Goal: Task Accomplishment & Management: Use online tool/utility

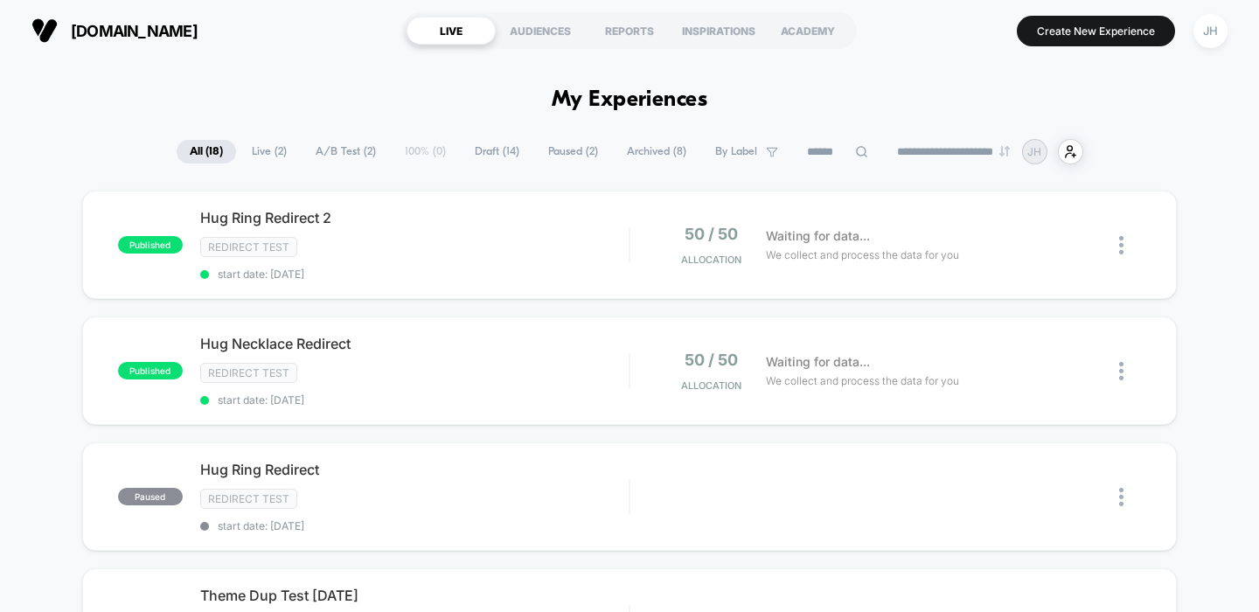
drag, startPoint x: 1084, startPoint y: 37, endPoint x: 992, endPoint y: 34, distance: 91.8
click at [1084, 37] on button "Create New Experience" at bounding box center [1096, 31] width 158 height 31
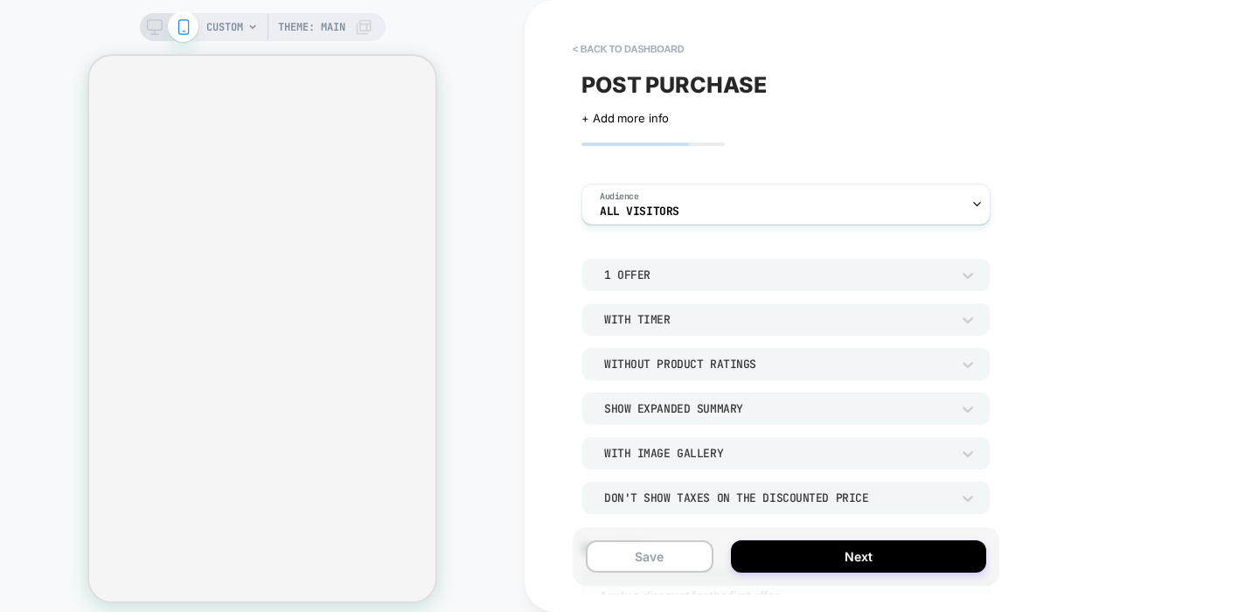
select select
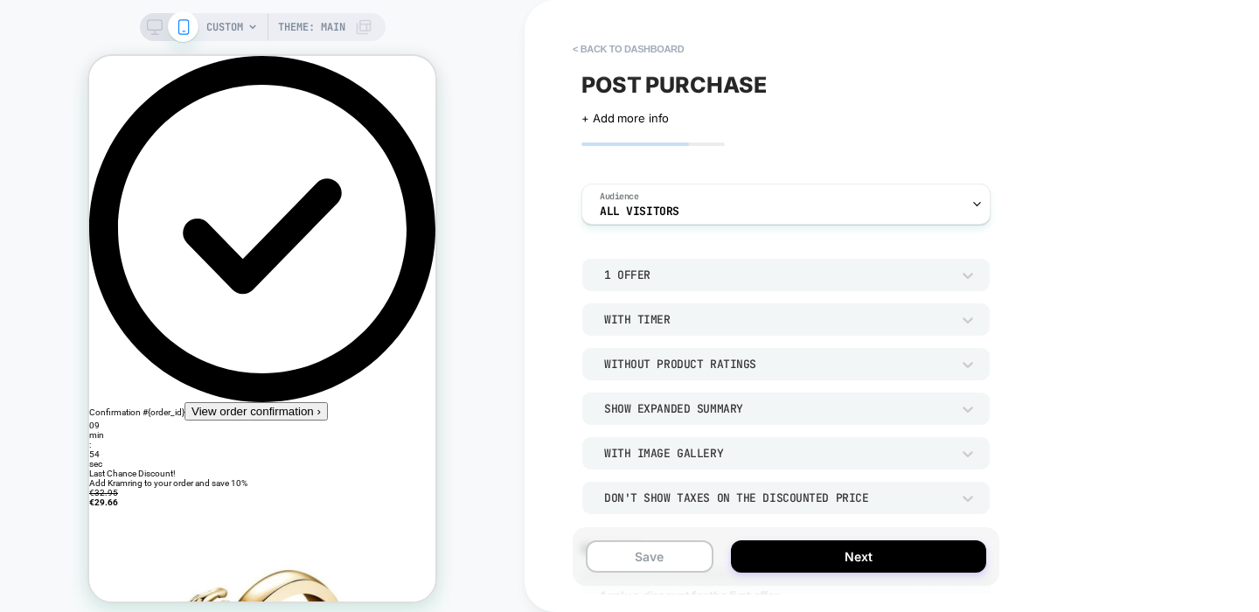
scroll to position [480, 0]
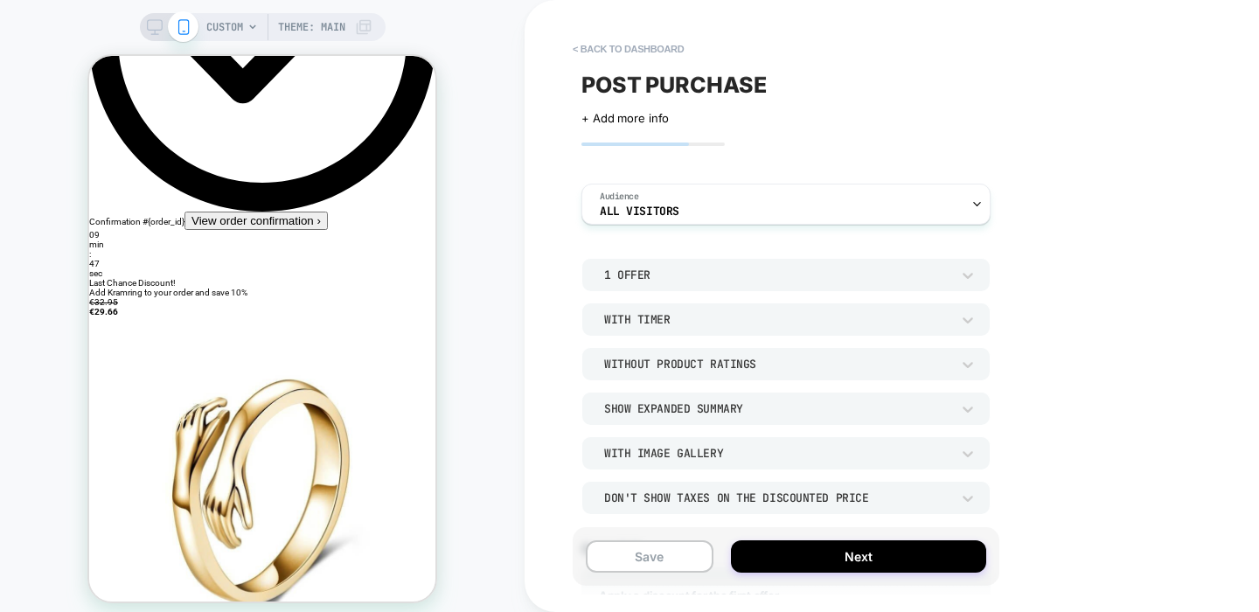
scroll to position [207, 0]
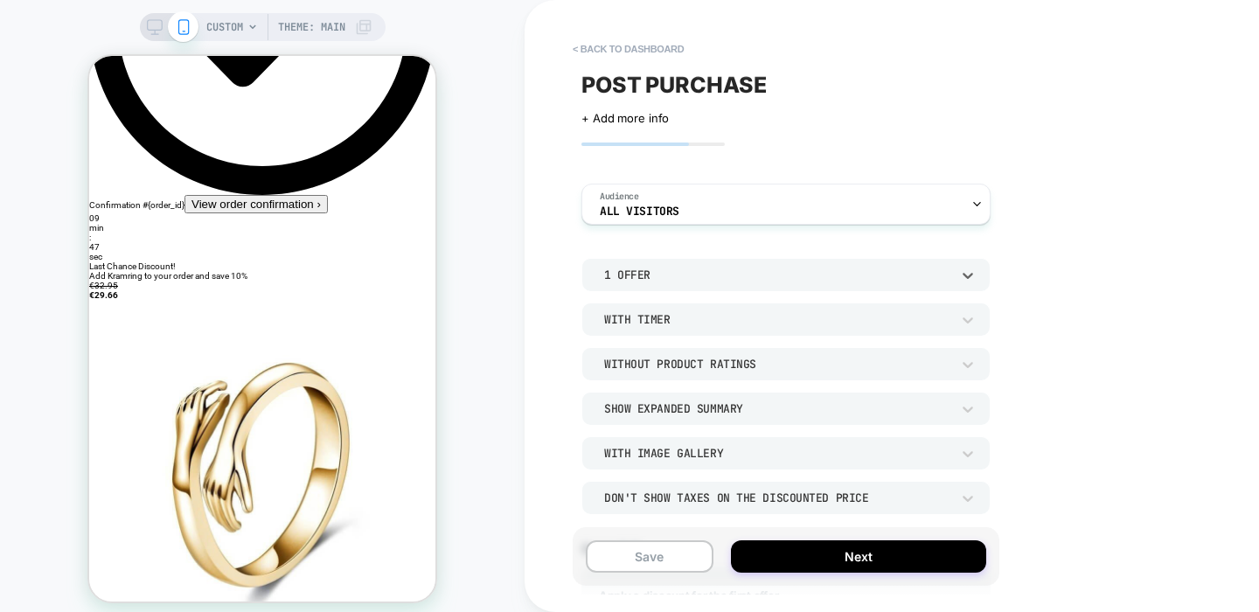
click at [627, 278] on div "1 Offer" at bounding box center [777, 275] width 346 height 15
click at [632, 358] on div "2 Offers" at bounding box center [785, 356] width 394 height 37
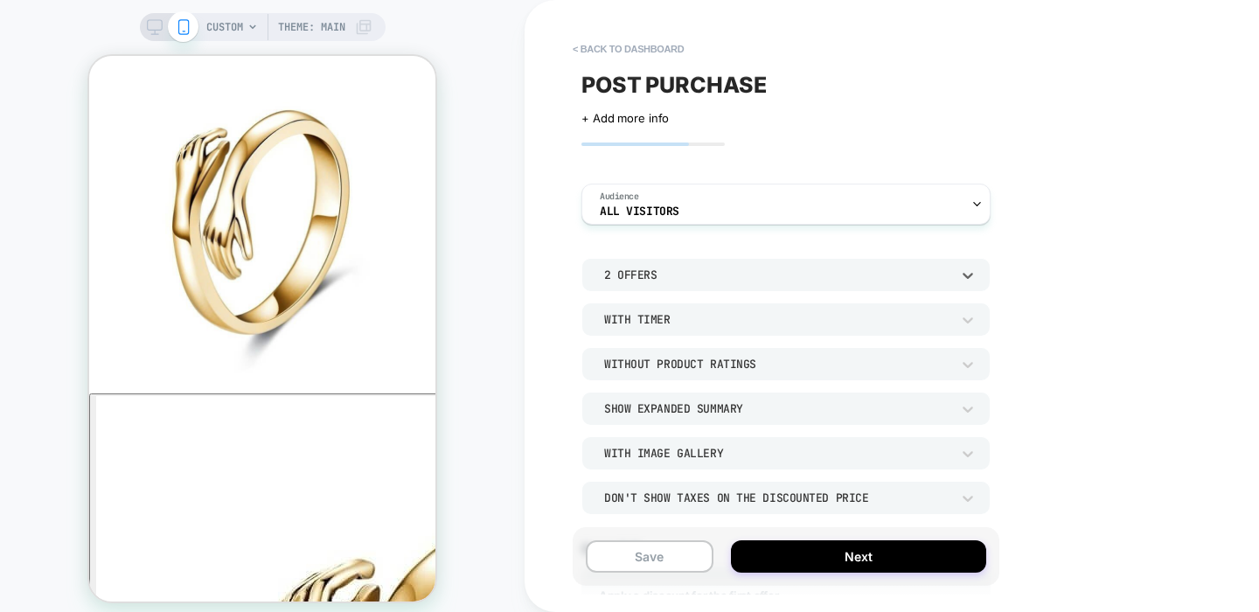
scroll to position [587, 0]
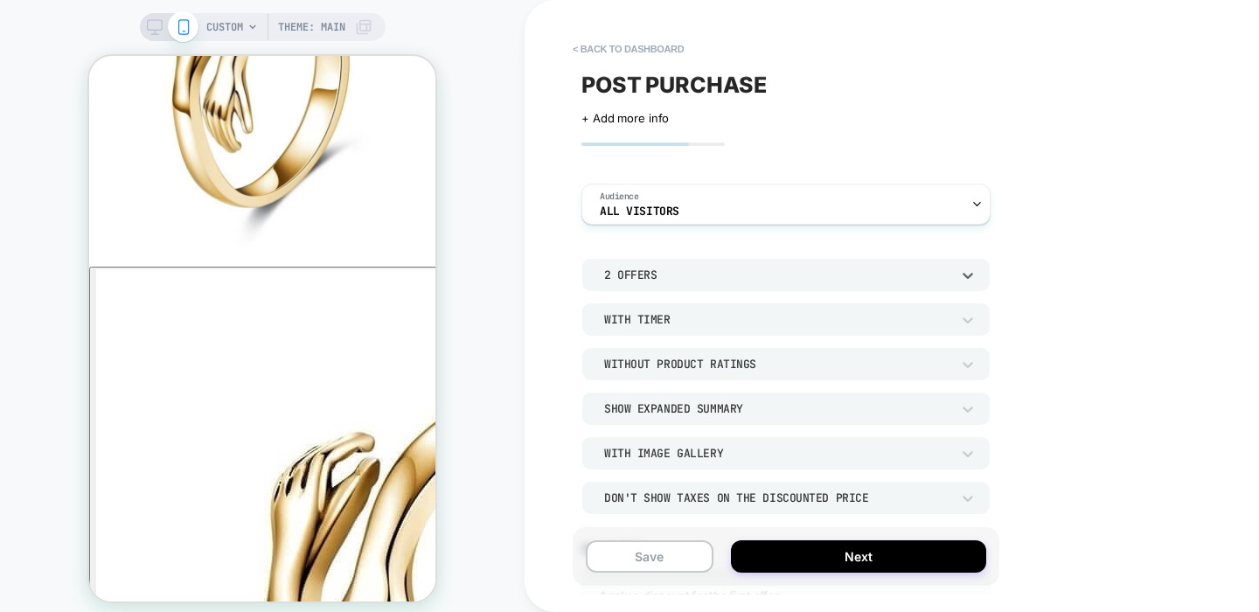
click at [157, 26] on icon at bounding box center [155, 27] width 16 height 16
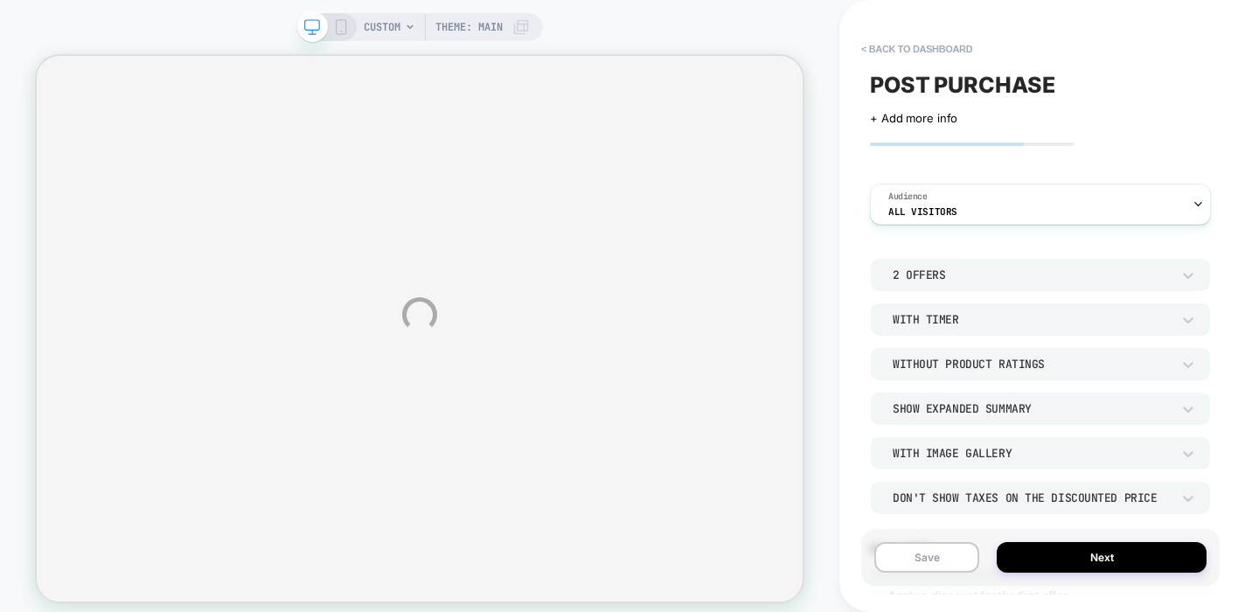
select select
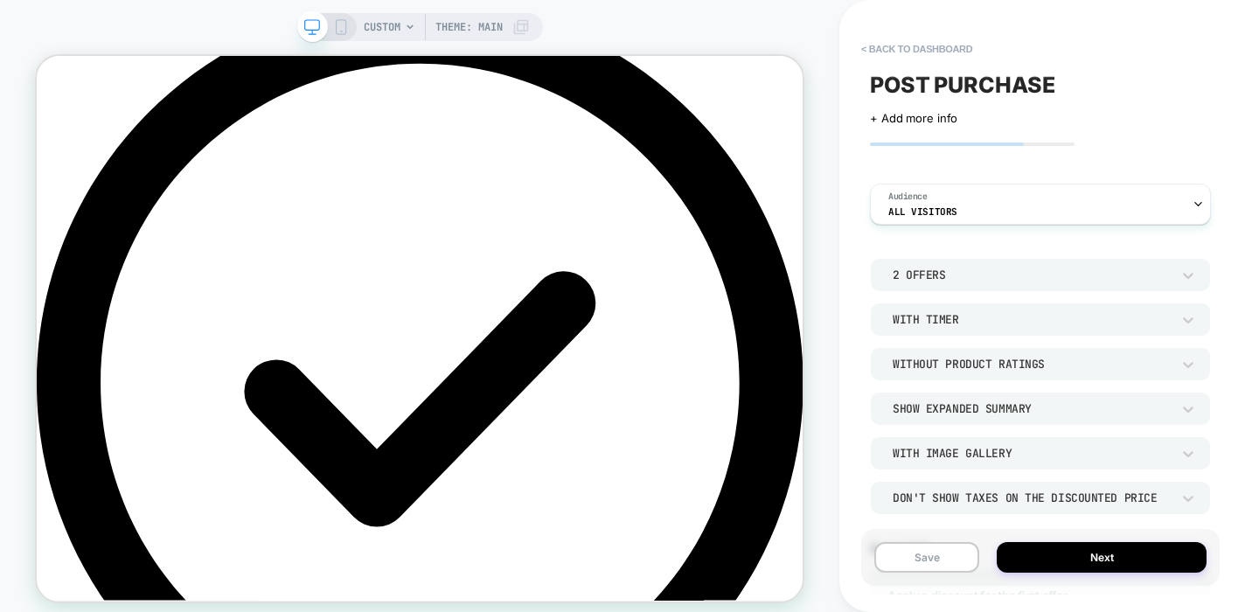
scroll to position [0, 0]
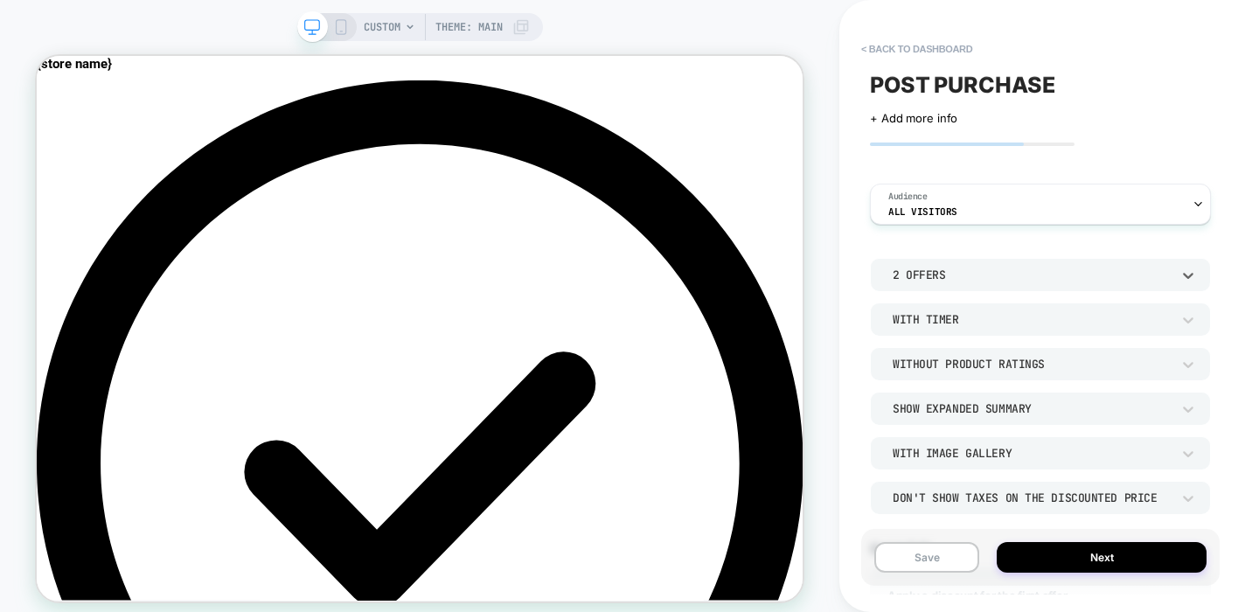
click at [933, 269] on div "2 Offers" at bounding box center [1032, 275] width 278 height 15
click at [854, 340] on div at bounding box center [629, 306] width 1259 height 612
click at [942, 315] on div "With Timer" at bounding box center [1032, 319] width 278 height 15
click at [941, 316] on div at bounding box center [629, 306] width 1259 height 612
click at [943, 355] on div "Without Product Ratings" at bounding box center [1032, 364] width 296 height 18
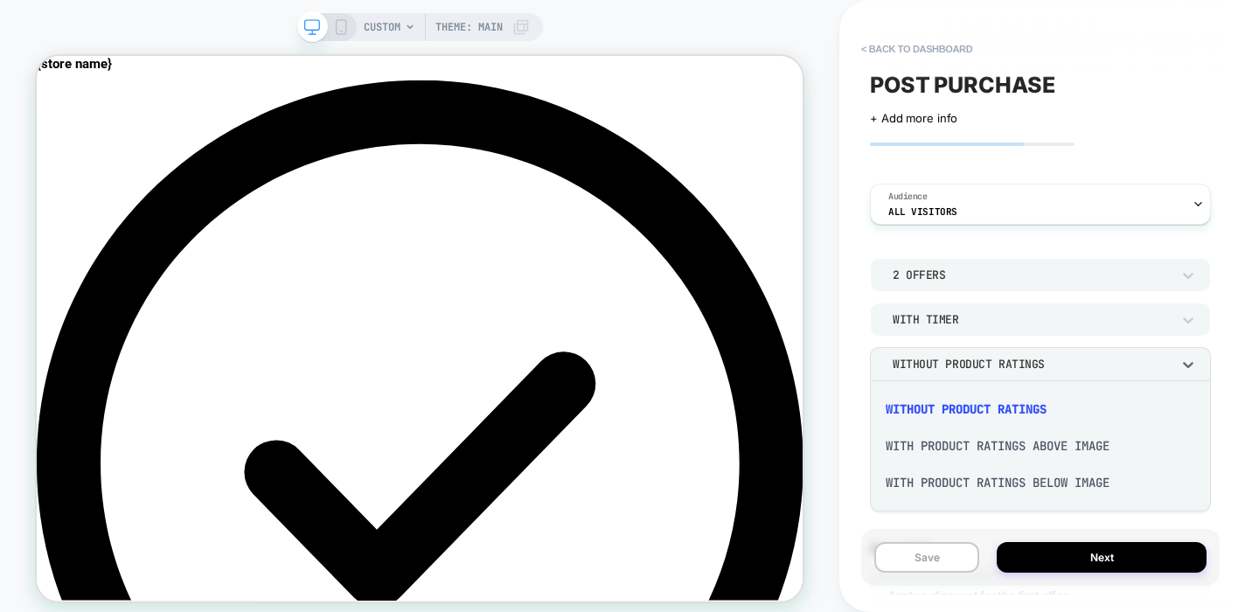
click at [948, 444] on div "With Product Ratings Above Image" at bounding box center [1040, 446] width 327 height 37
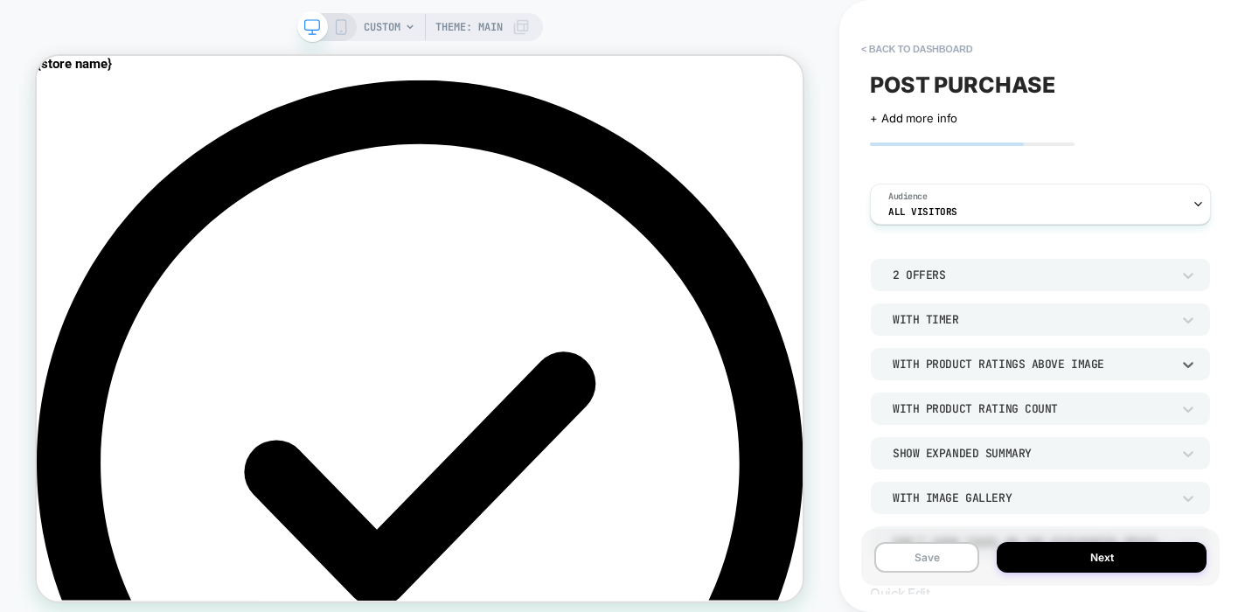
click at [977, 355] on div "With Product Ratings Above Image" at bounding box center [1032, 364] width 296 height 18
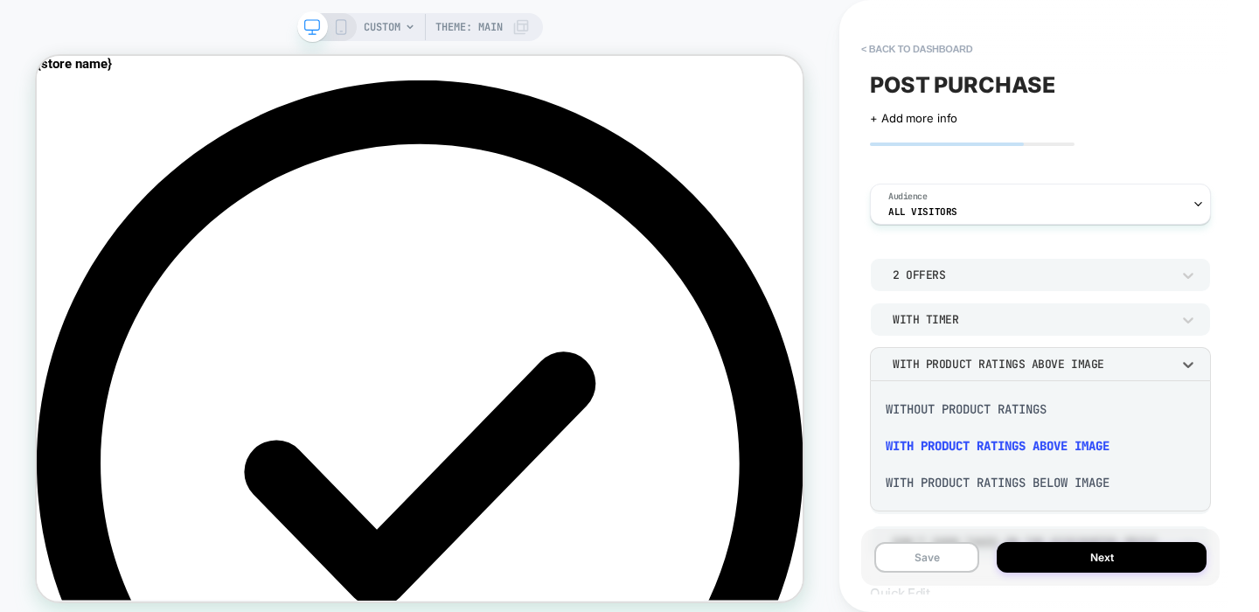
click at [970, 371] on div at bounding box center [629, 306] width 1259 height 612
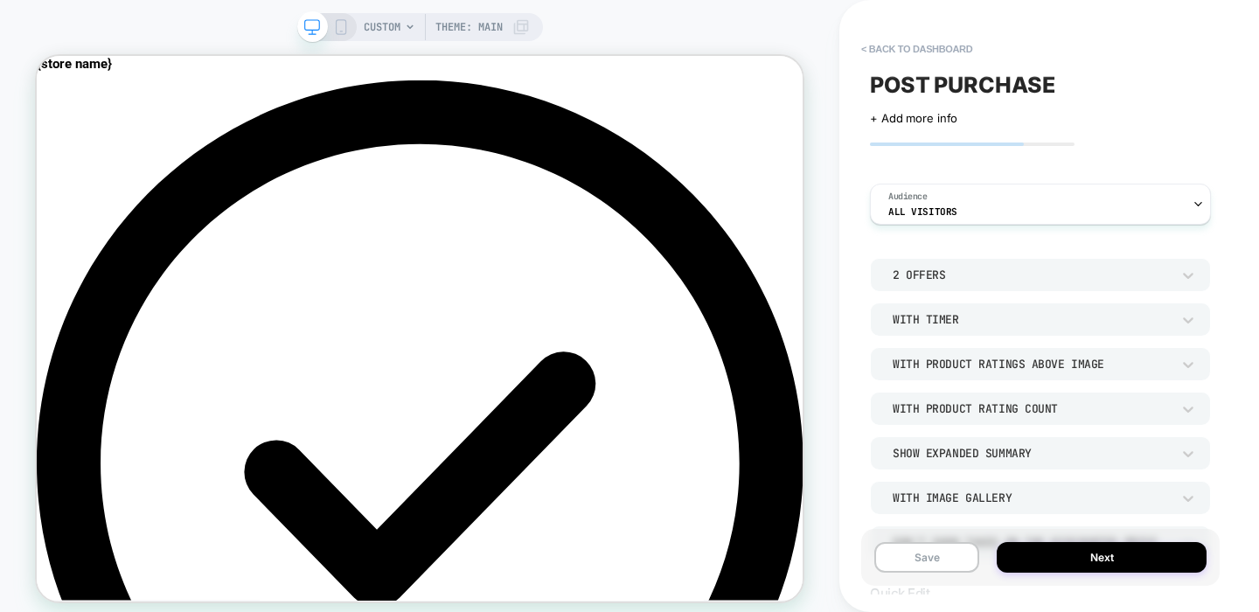
click at [980, 411] on div "With Product Rating Count" at bounding box center [1032, 408] width 278 height 15
click at [990, 400] on div at bounding box center [629, 306] width 1259 height 612
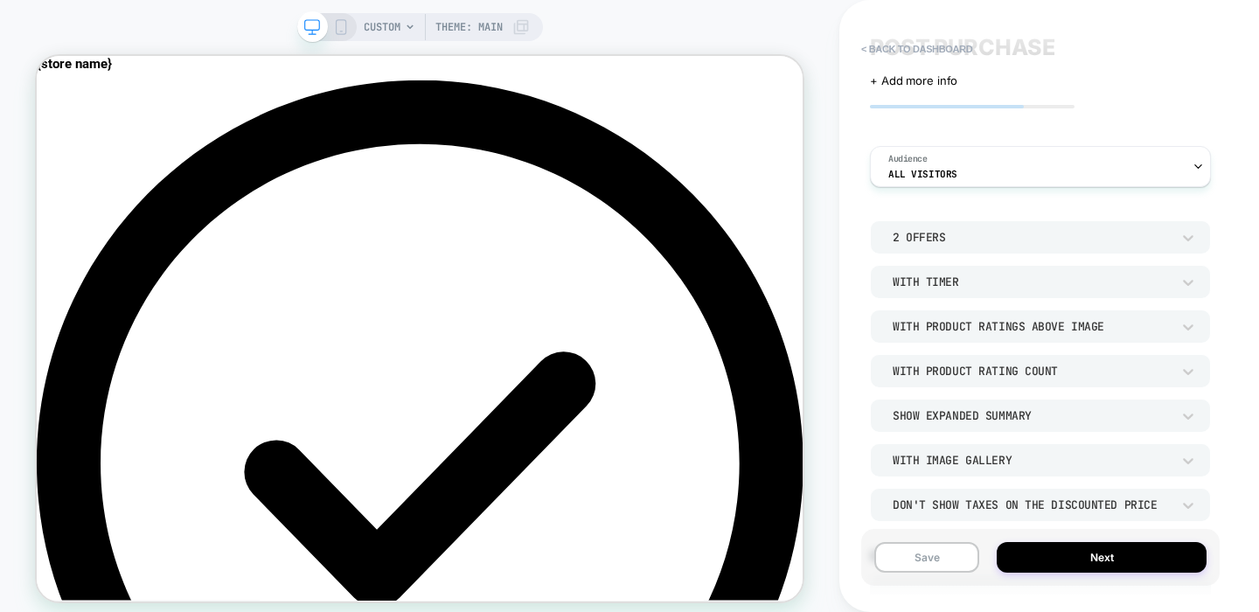
scroll to position [83, 0]
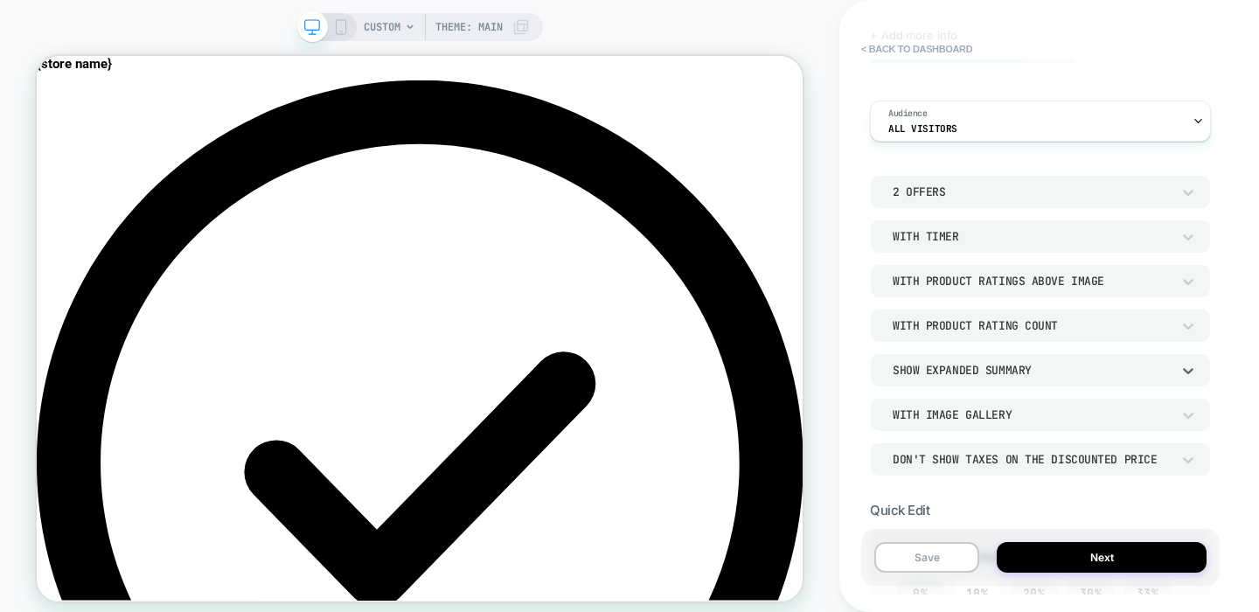
click at [985, 364] on div "Show Expanded Summary" at bounding box center [1032, 370] width 278 height 15
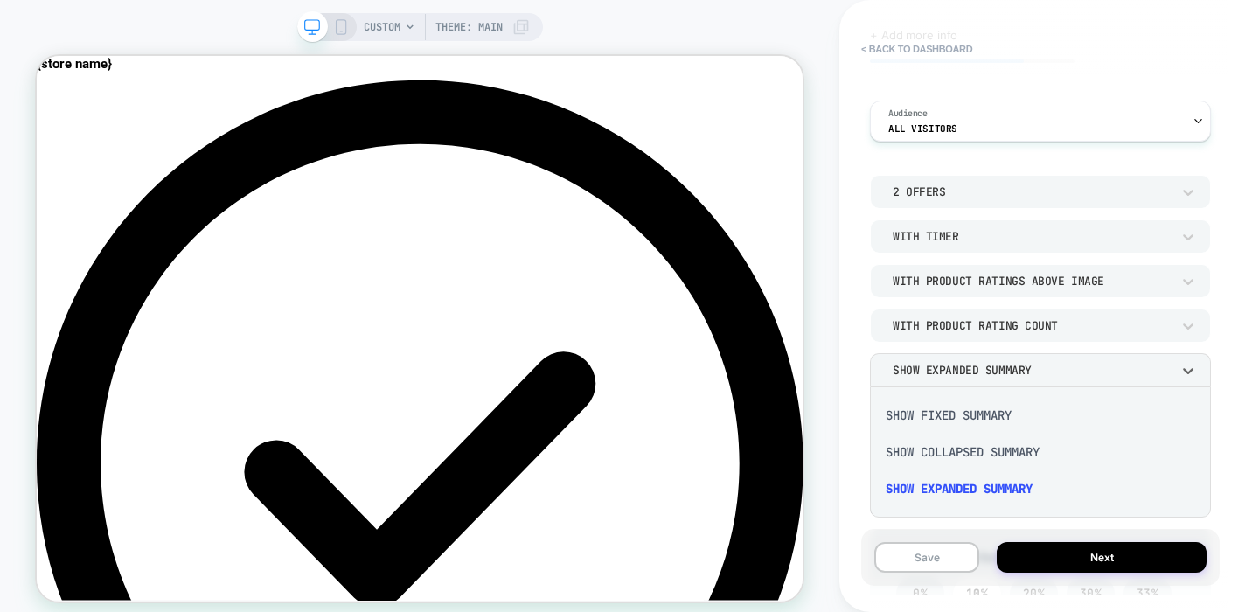
click at [991, 453] on div "Show Collapsed Summary" at bounding box center [1040, 452] width 327 height 37
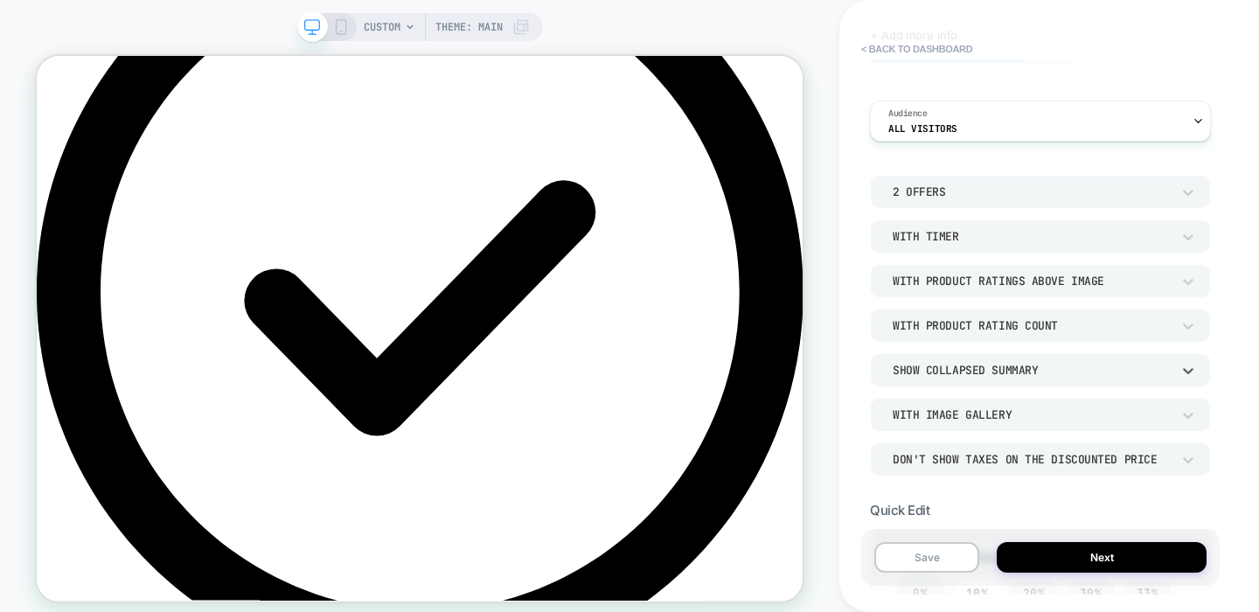
scroll to position [230, 0]
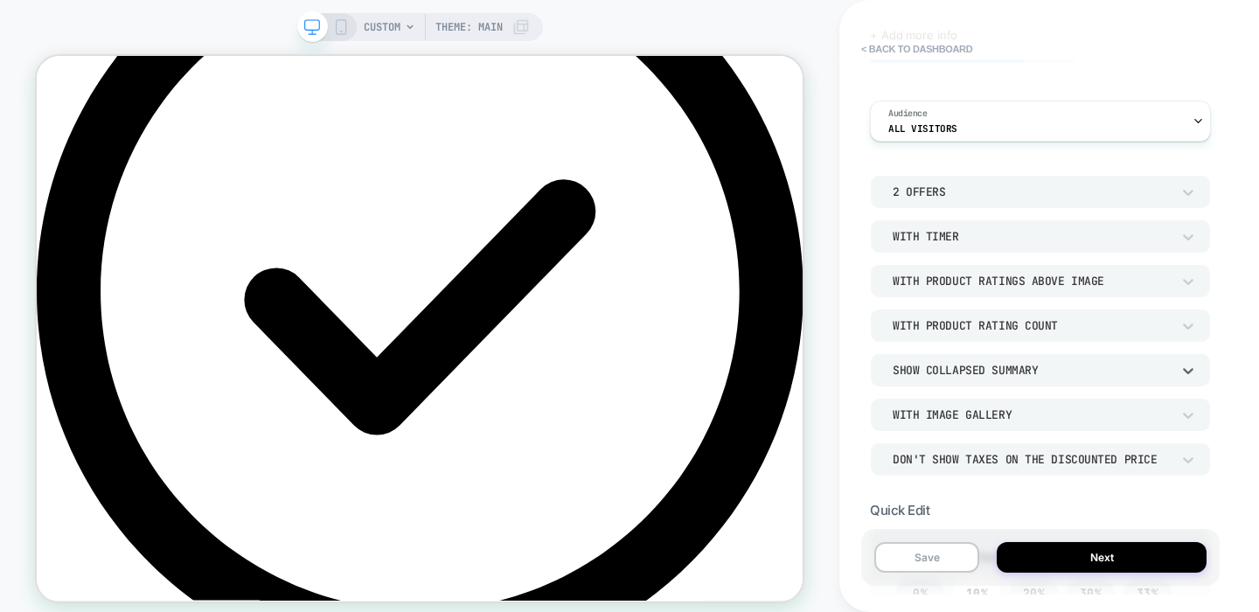
click at [1011, 376] on div "Show Collapsed Summary" at bounding box center [1032, 370] width 278 height 15
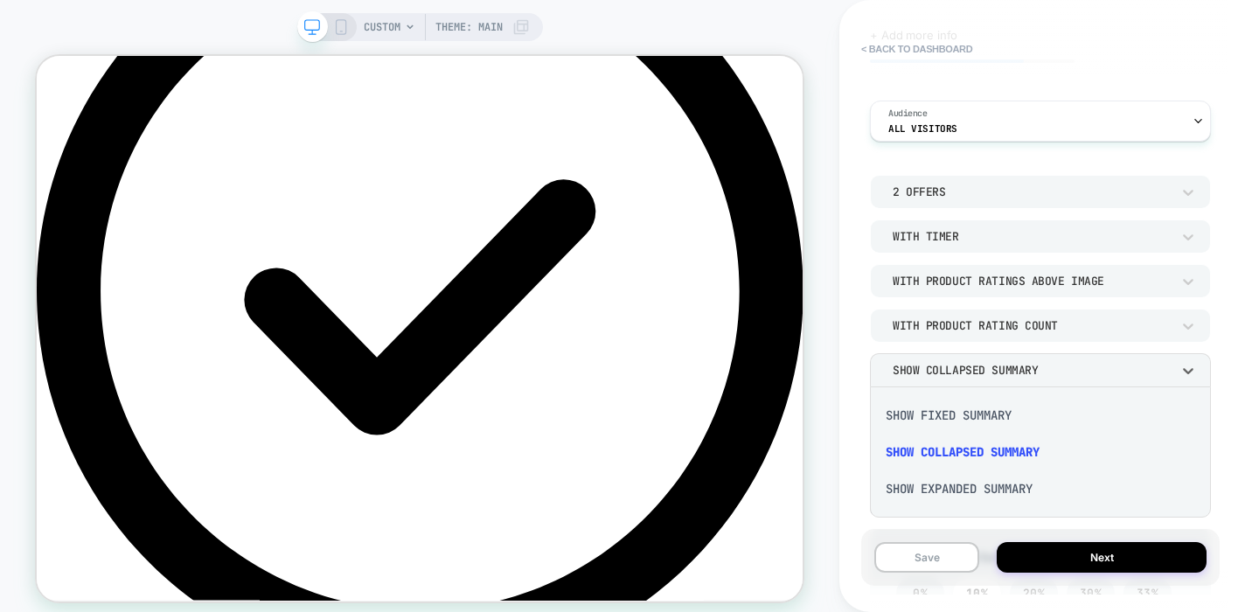
click at [984, 498] on div "Show Expanded Summary" at bounding box center [1040, 488] width 327 height 37
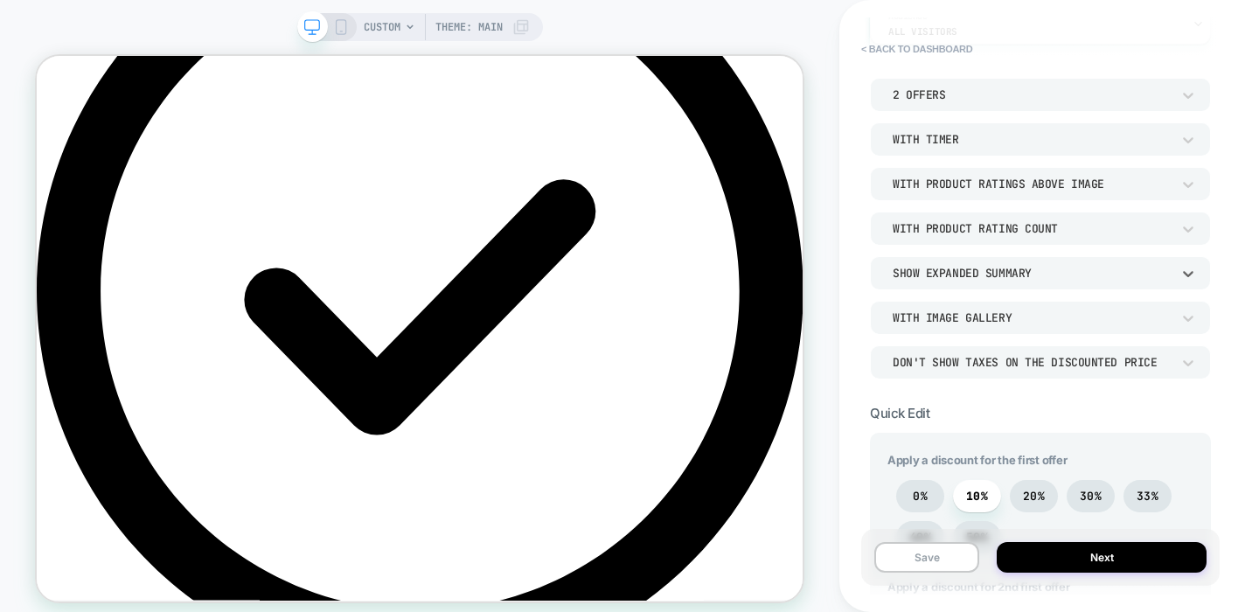
scroll to position [199, 0]
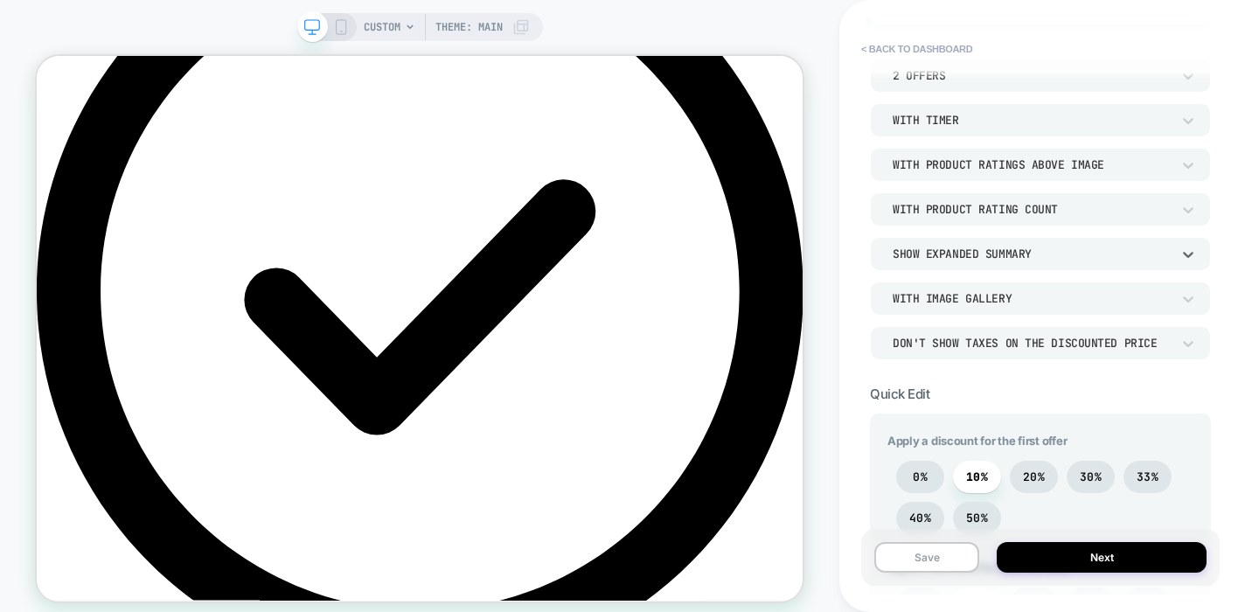
click at [974, 260] on div "Show Expanded Summary" at bounding box center [1032, 254] width 278 height 15
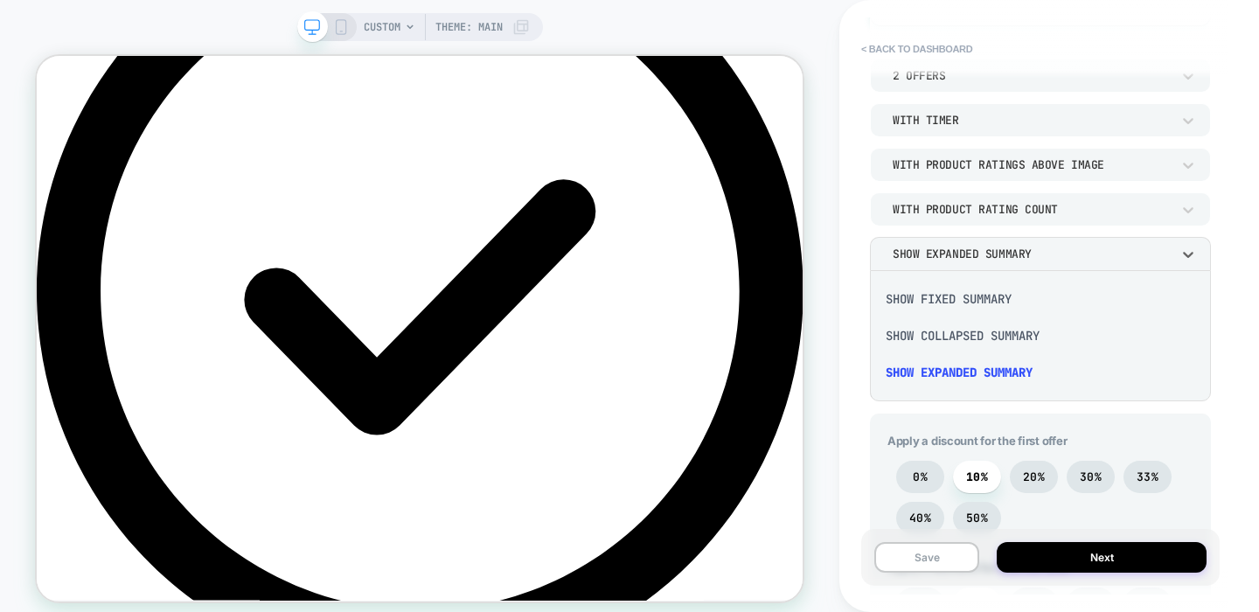
click at [846, 298] on div at bounding box center [629, 306] width 1259 height 612
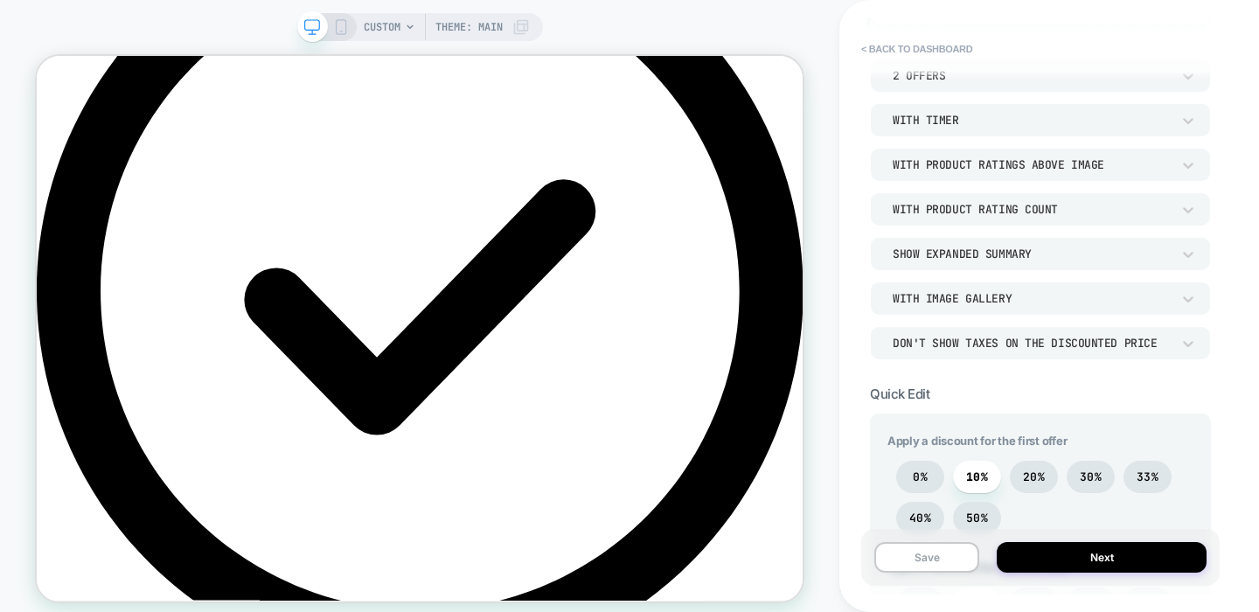
click at [933, 245] on div "Show Expanded Summary" at bounding box center [1032, 254] width 296 height 18
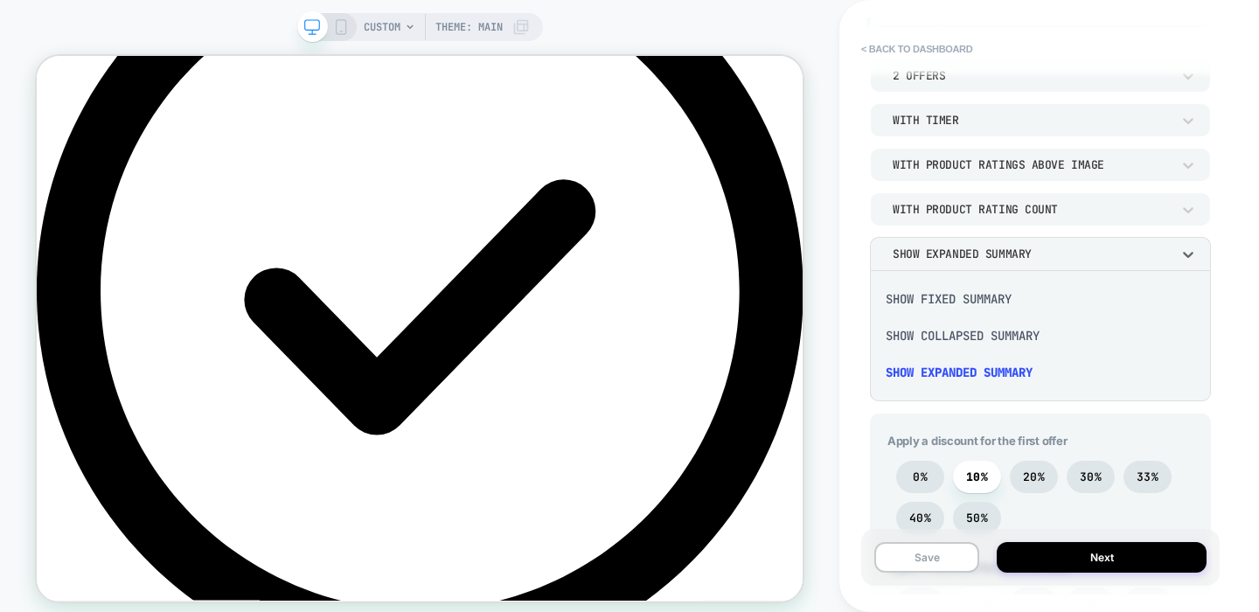
click at [955, 296] on div "Show Fixed Summary" at bounding box center [1040, 299] width 327 height 37
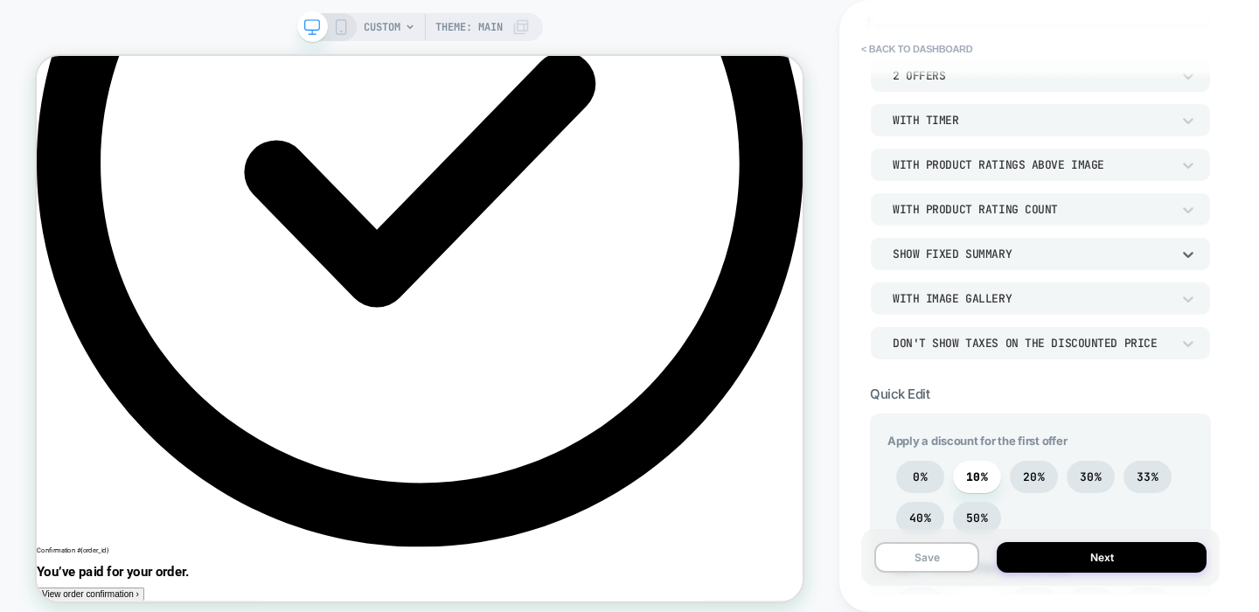
scroll to position [428, 0]
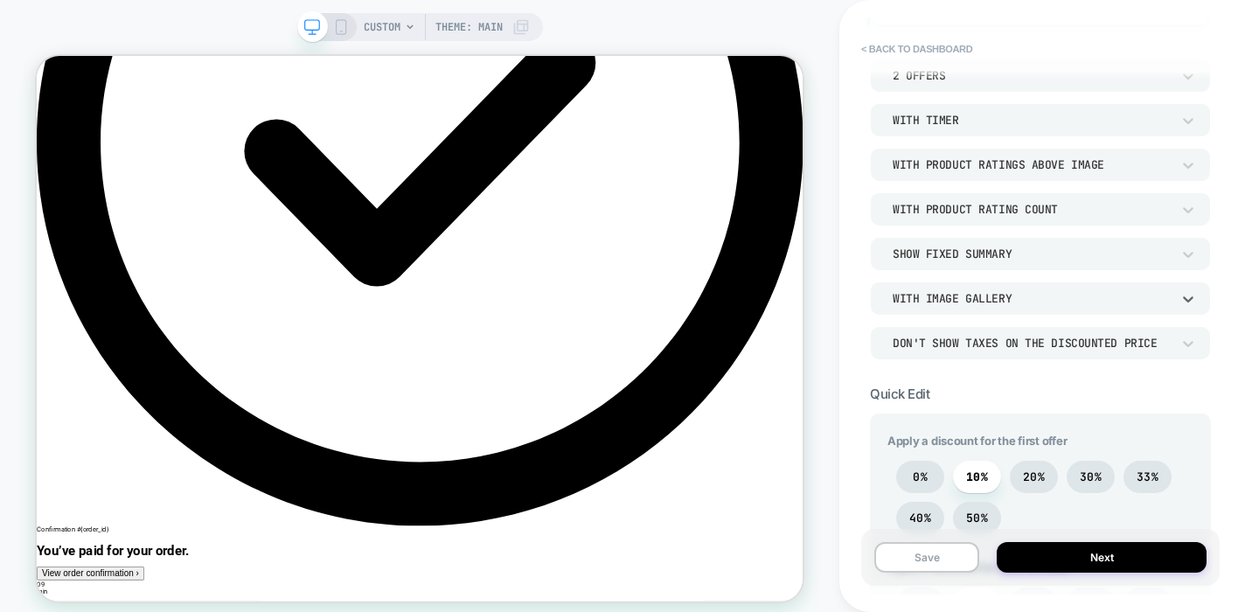
click at [926, 291] on div "With Image Gallery" at bounding box center [1032, 298] width 278 height 15
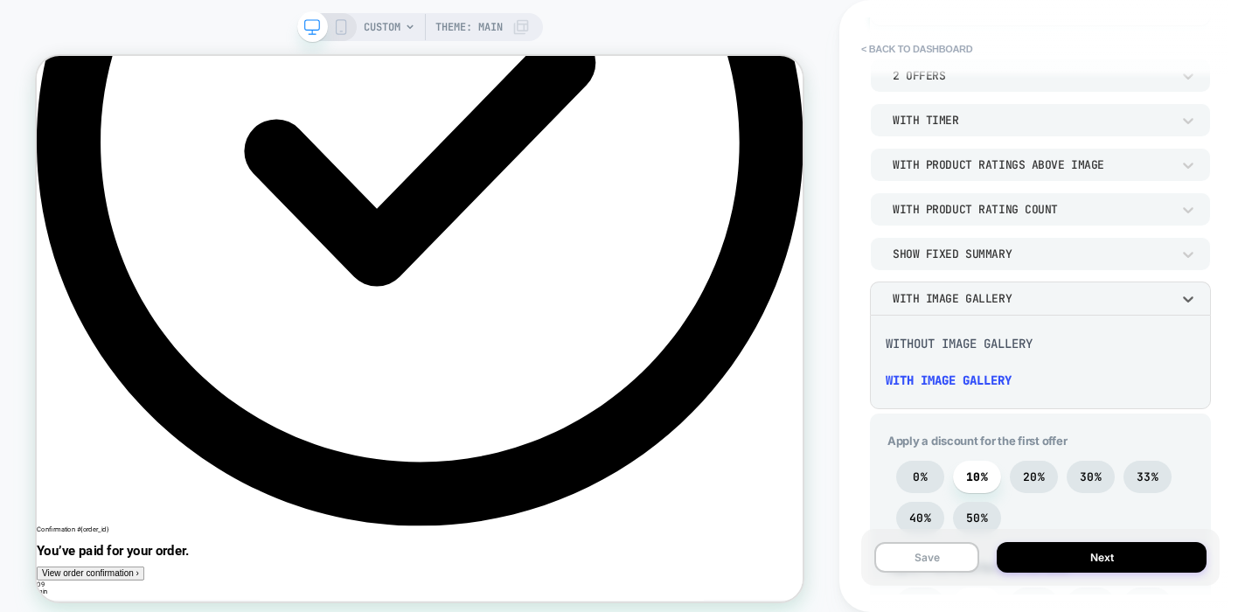
click at [930, 337] on div "Without Image Gallery" at bounding box center [1040, 343] width 327 height 37
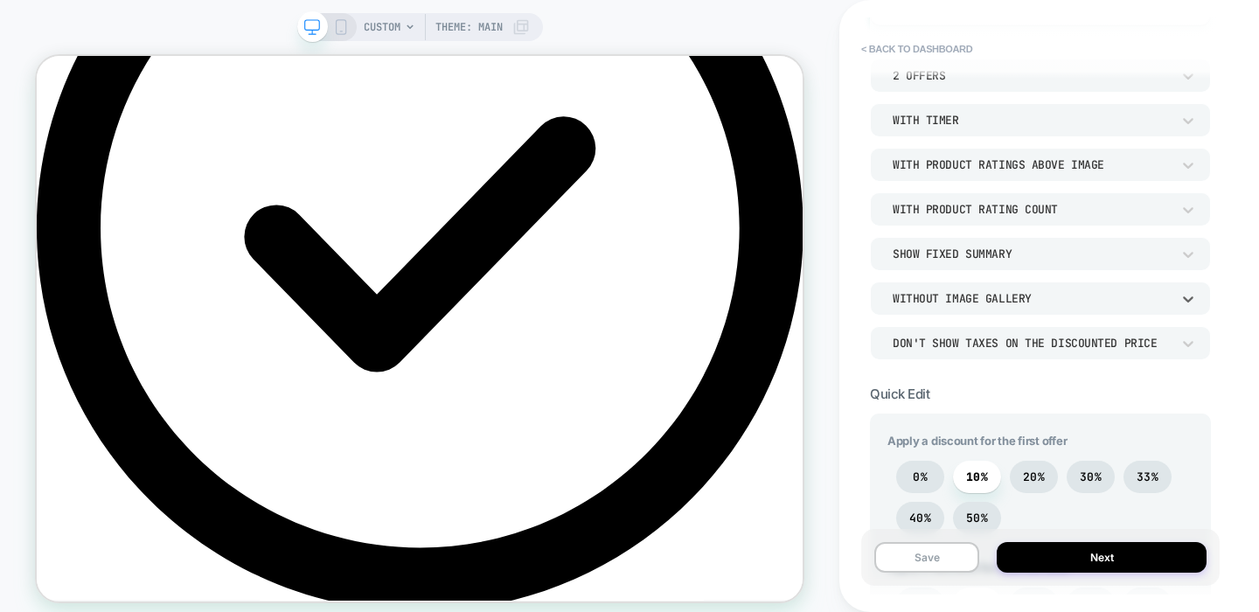
scroll to position [282, 0]
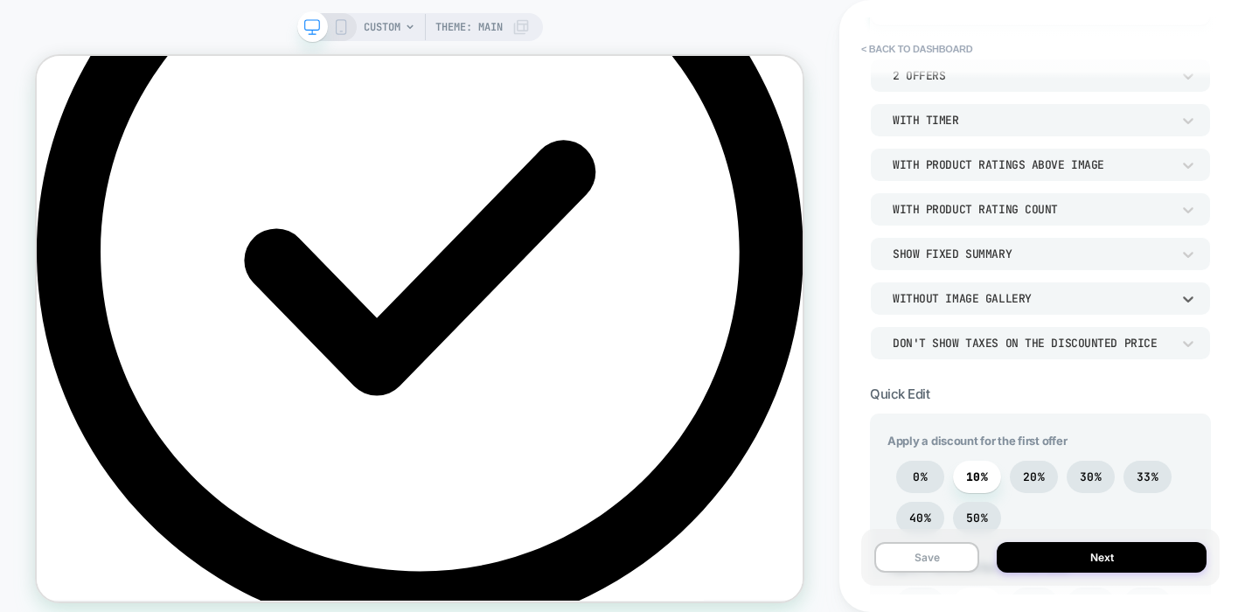
click at [1000, 287] on div "Without Image Gallery" at bounding box center [1040, 298] width 341 height 33
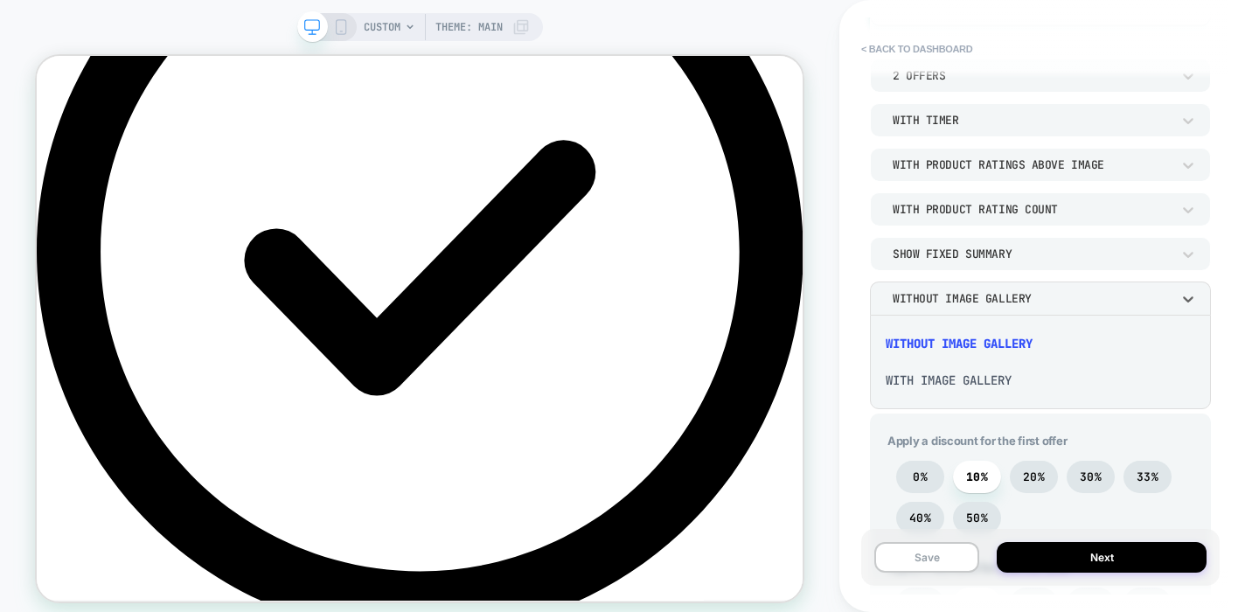
click at [987, 392] on div "With Image Gallery" at bounding box center [1040, 380] width 327 height 37
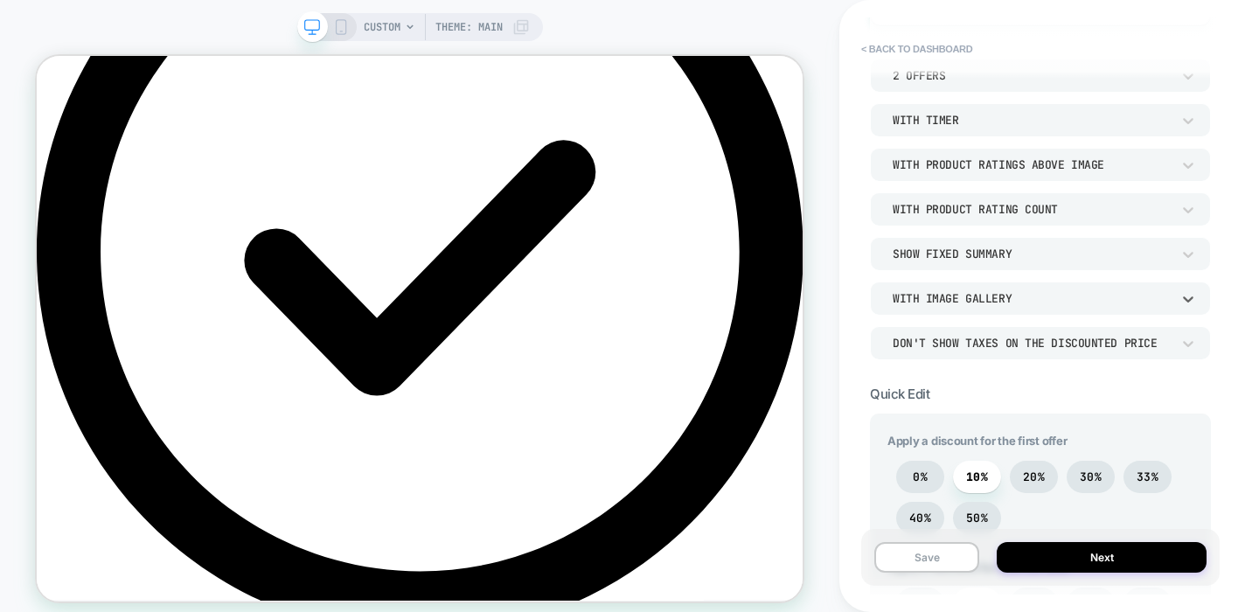
click at [999, 352] on div "Don't show taxes on the discounted price" at bounding box center [1032, 343] width 296 height 18
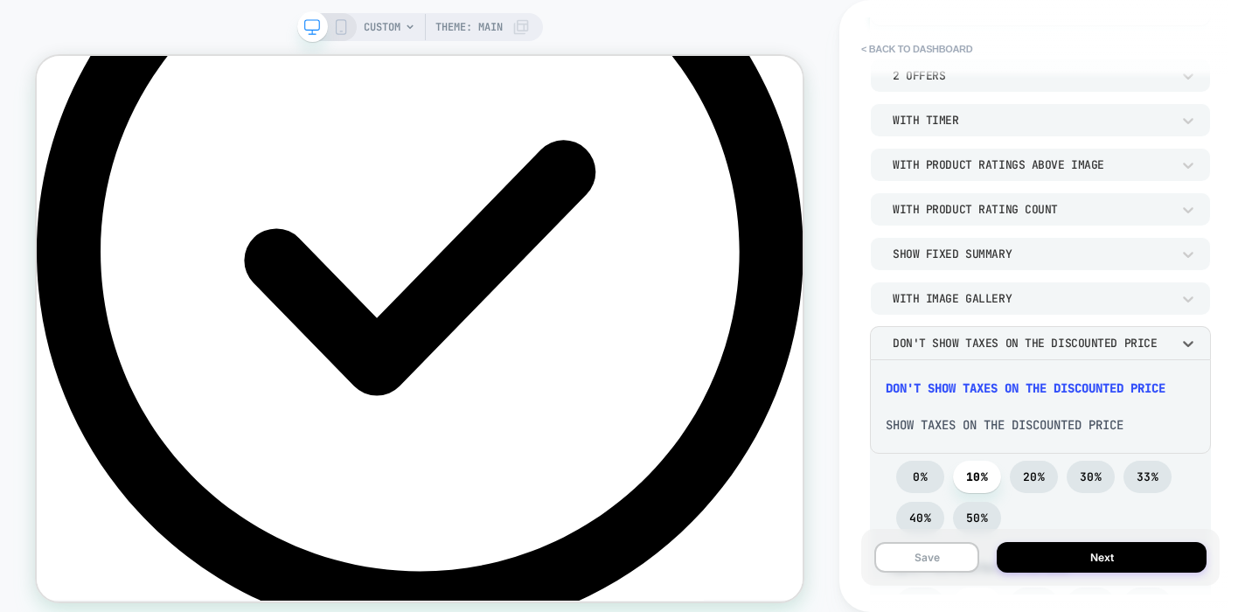
click at [933, 417] on div "Show taxes on the discounted price" at bounding box center [1040, 425] width 327 height 37
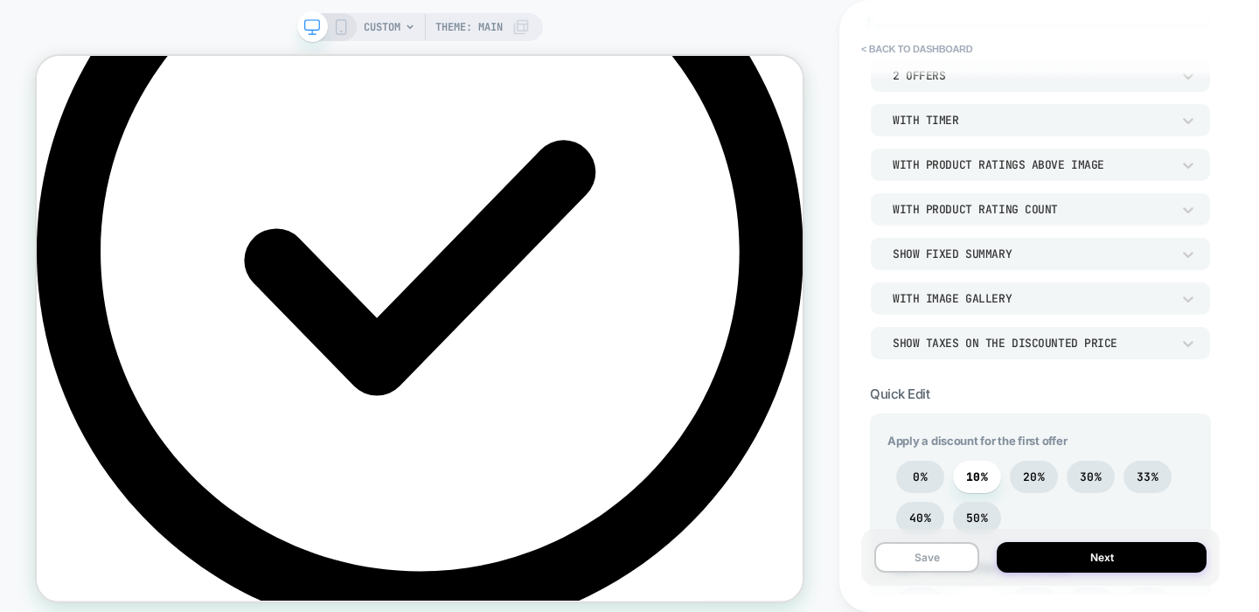
click at [941, 363] on div "POST PURCHASE Click to edit experience details + Add more info Audience All Vis…" at bounding box center [1040, 305] width 358 height 577
click at [941, 353] on div "Show taxes on the discounted price" at bounding box center [1040, 342] width 341 height 33
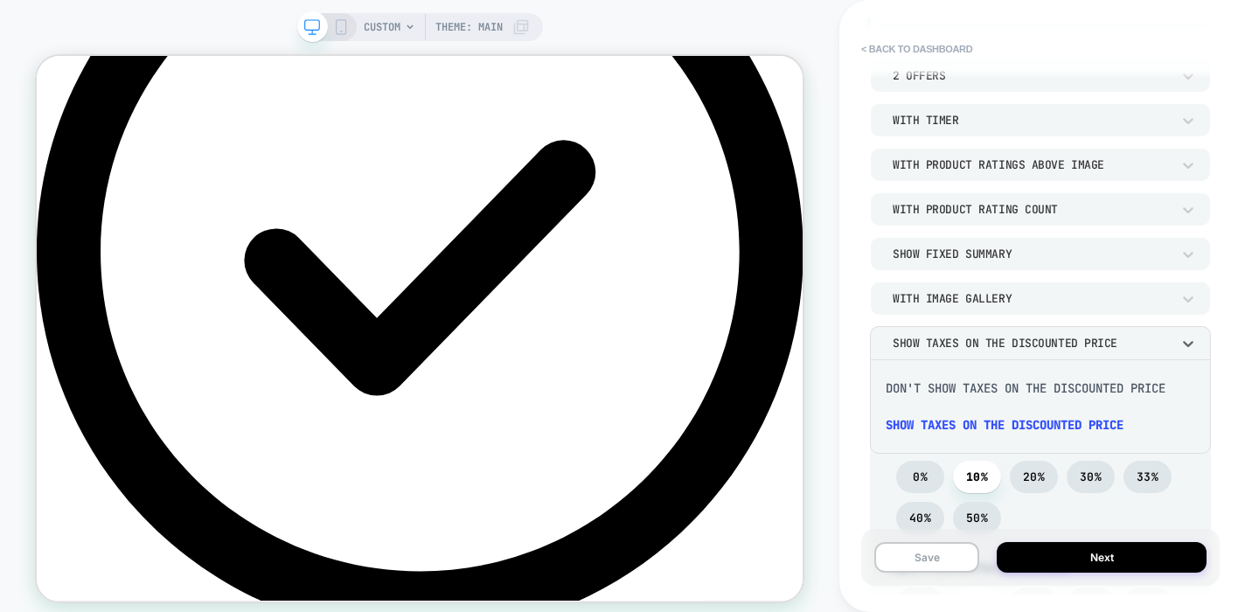
click at [927, 387] on div "Don't show taxes on the discounted price" at bounding box center [1040, 388] width 327 height 37
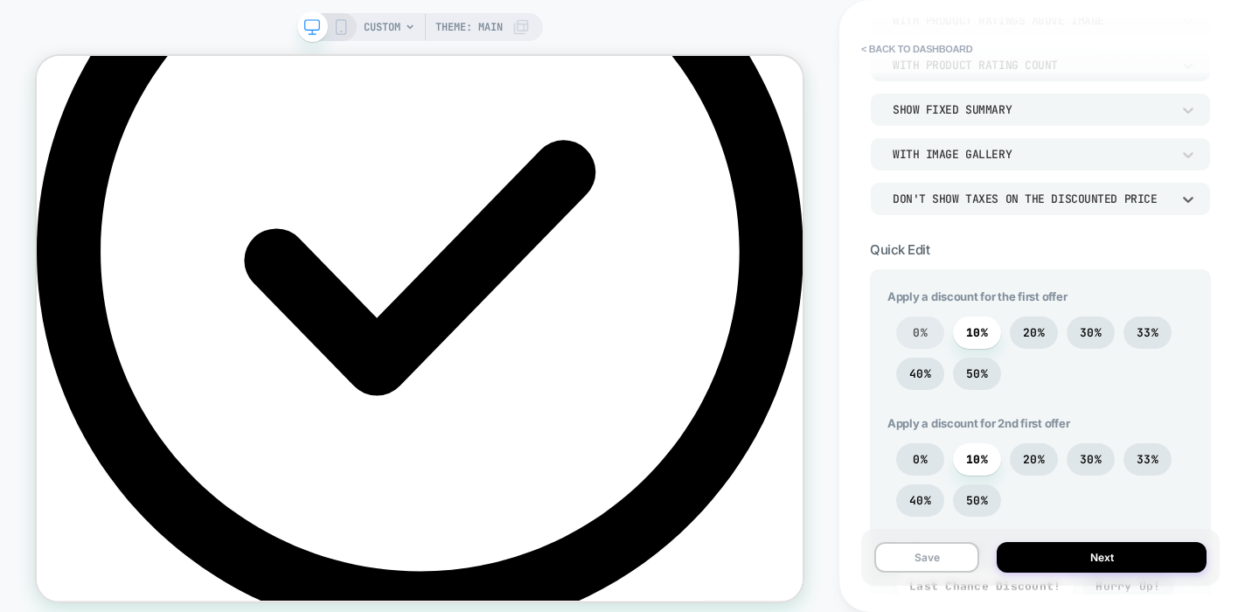
scroll to position [347, 0]
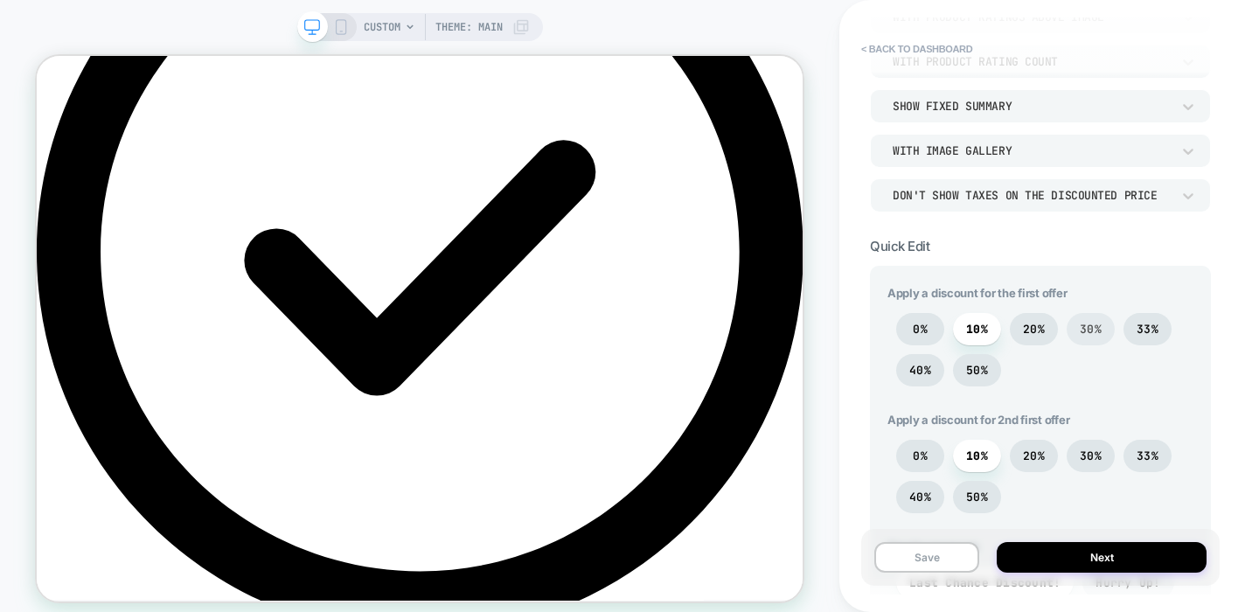
click at [1088, 324] on span "30%" at bounding box center [1091, 329] width 22 height 15
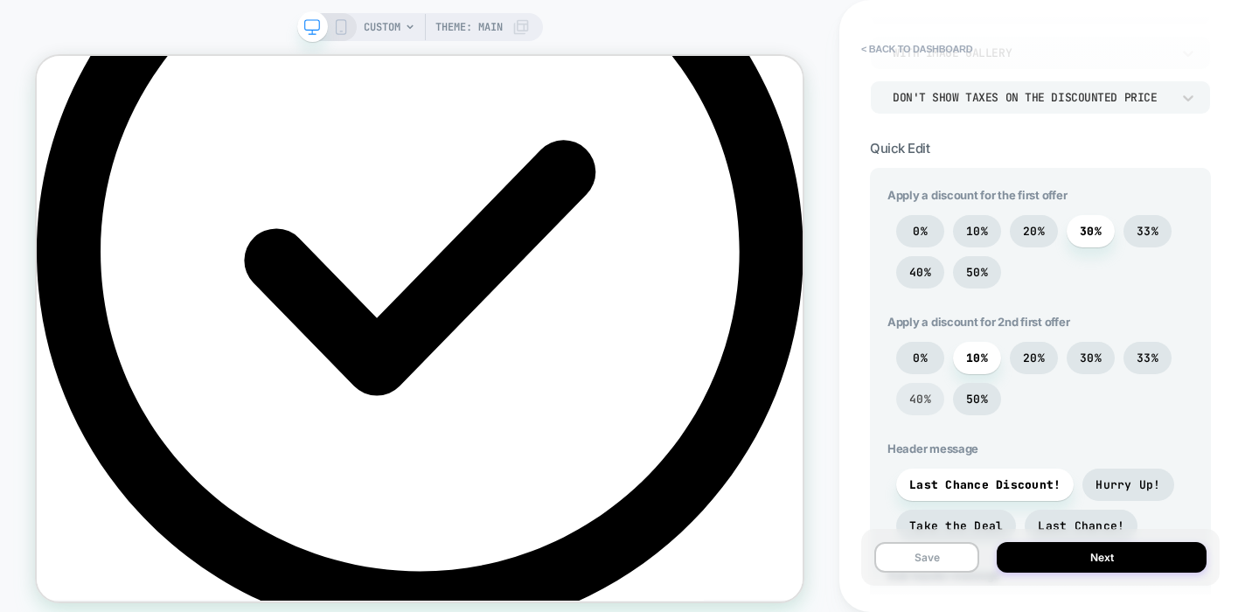
click at [926, 408] on span "40%" at bounding box center [920, 399] width 48 height 32
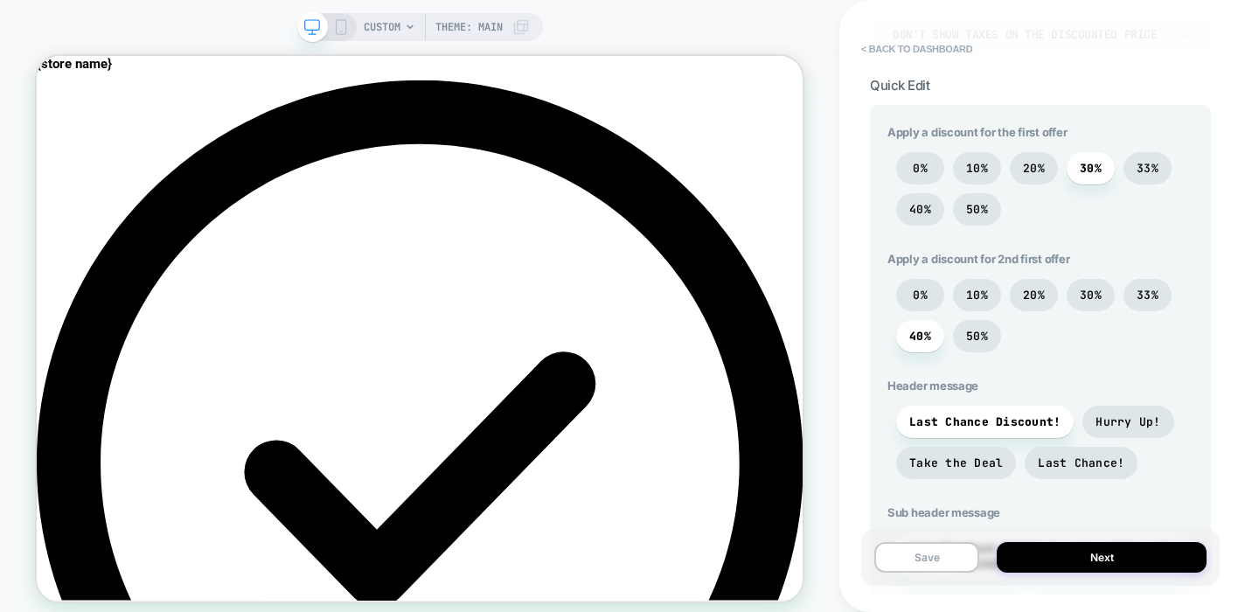
scroll to position [0, 0]
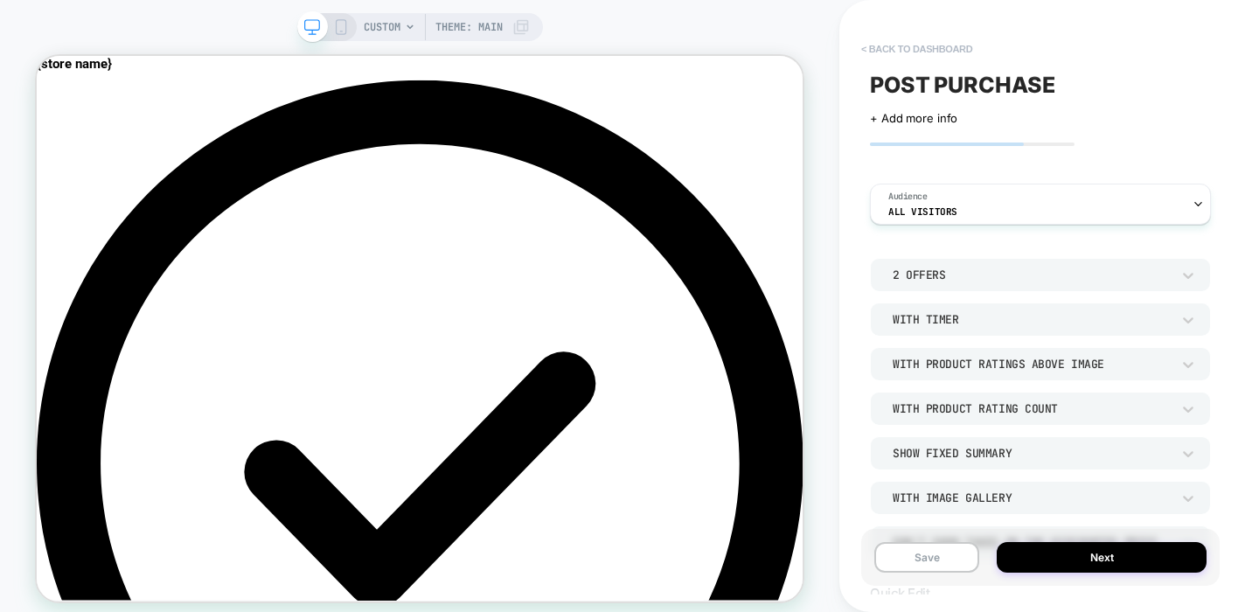
click at [956, 49] on button "< back to dashboard" at bounding box center [917, 49] width 129 height 28
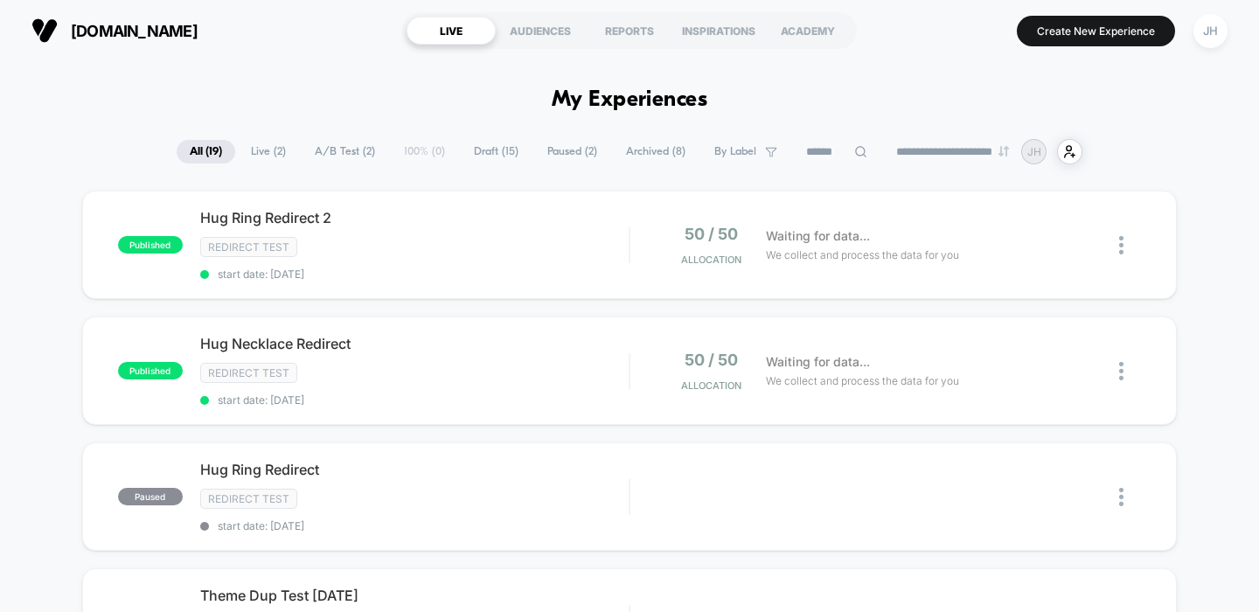
click at [568, 103] on h1 "My Experiences" at bounding box center [630, 99] width 157 height 25
click at [566, 92] on h1 "My Experiences" at bounding box center [630, 99] width 157 height 25
drag, startPoint x: 355, startPoint y: 38, endPoint x: 915, endPoint y: 37, distance: 559.6
click at [915, 37] on div "viktorias.com LIVE AUDIENCES REPORTS INSPIRATIONS ACADEMY Create New Experience…" at bounding box center [629, 30] width 1259 height 61
click at [286, 284] on div "published Hug Ring Redirect 2 Redirect Test start date: 02/09/2025 50 / 50 Allo…" at bounding box center [630, 245] width 1096 height 108
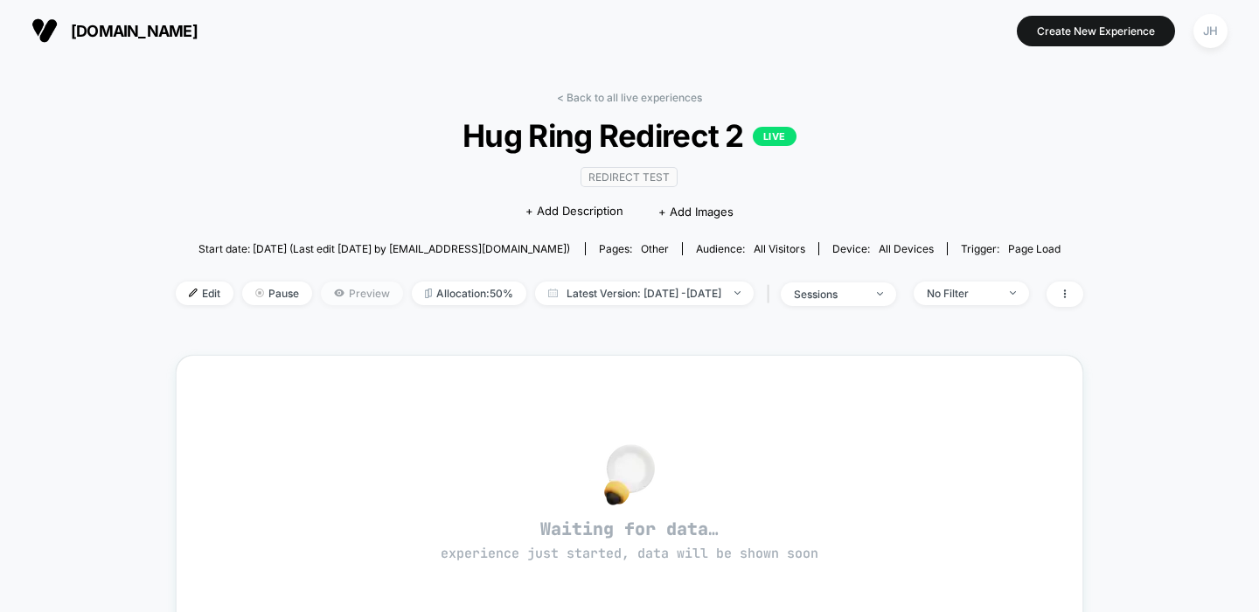
click at [345, 292] on span "Preview" at bounding box center [362, 294] width 82 height 24
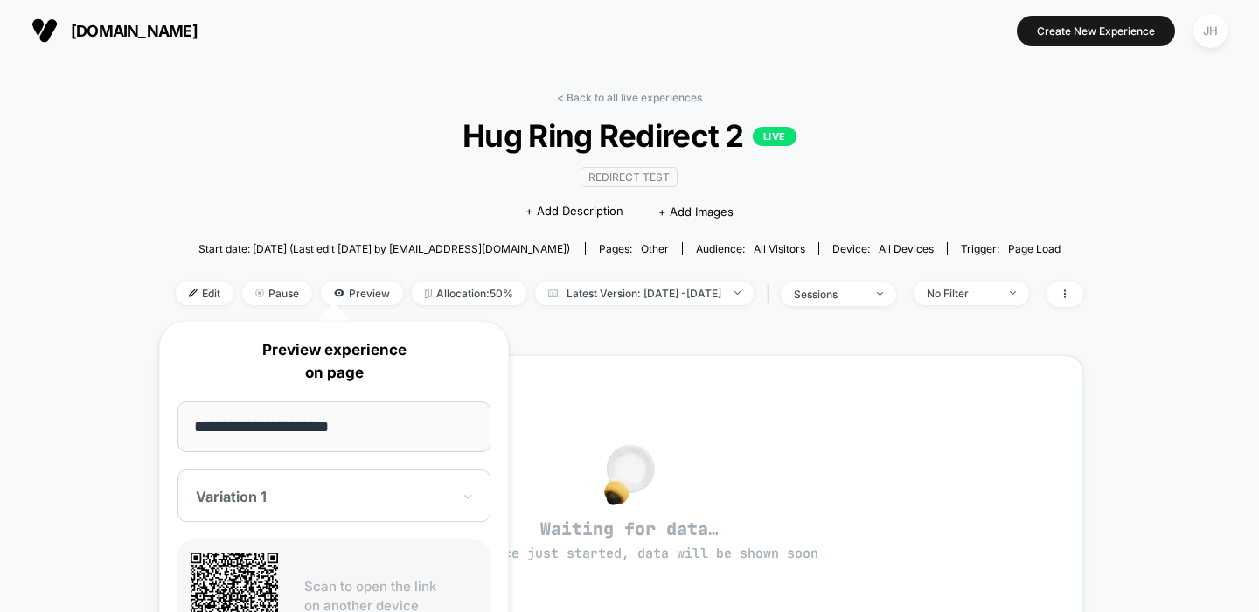
click at [531, 349] on div "< Back to all live experiences Hug Ring Redirect 2 LIVE Redirect Test Click to …" at bounding box center [630, 549] width 908 height 940
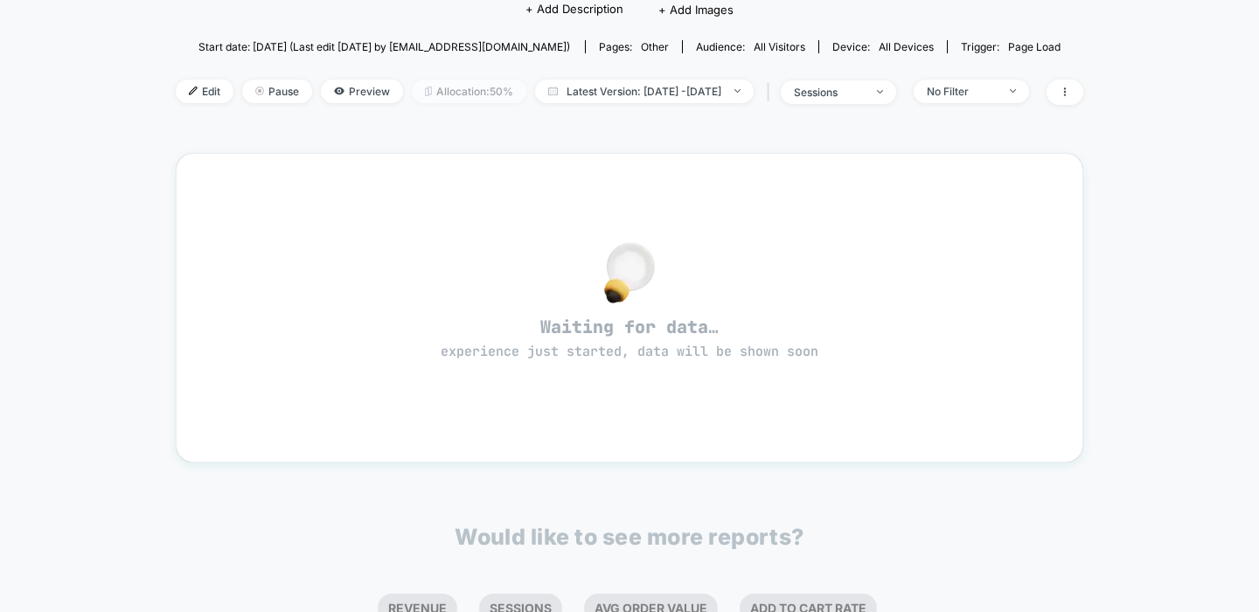
scroll to position [221, 0]
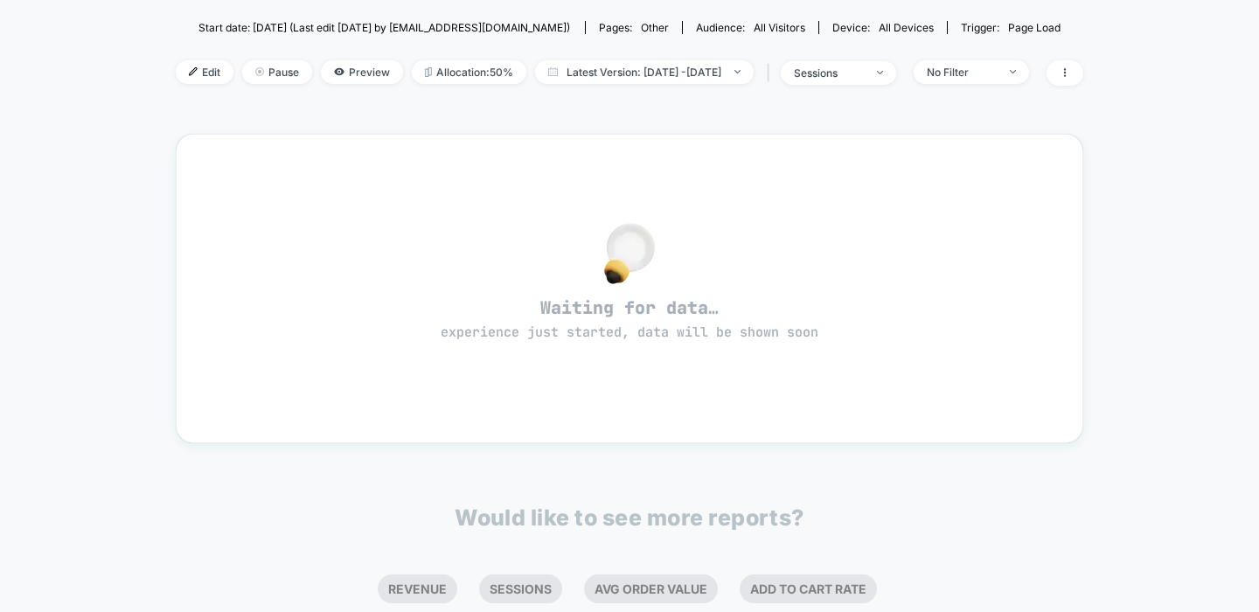
click at [334, 66] on span "Preview" at bounding box center [362, 72] width 82 height 24
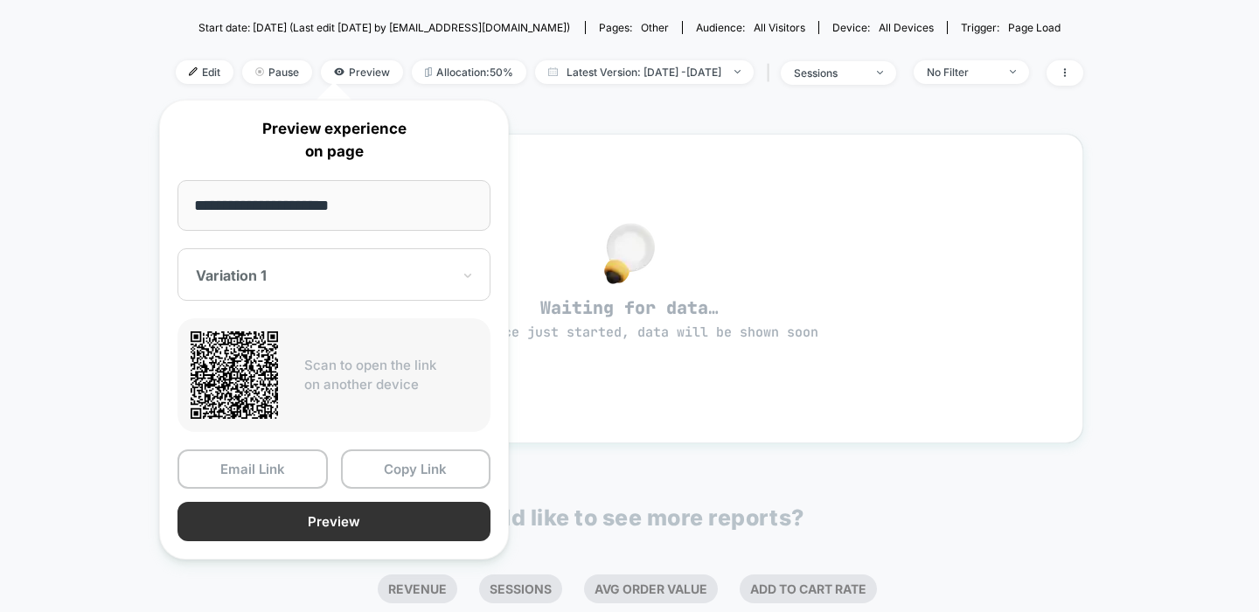
click at [331, 522] on button "Preview" at bounding box center [333, 521] width 313 height 39
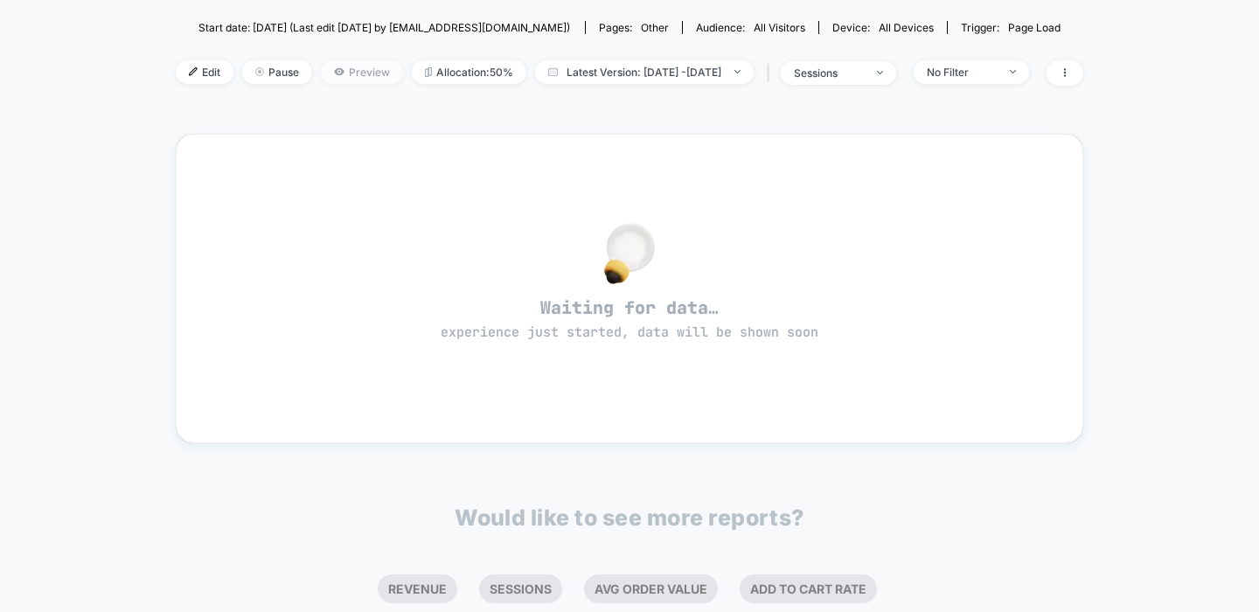
click at [324, 77] on span "Preview" at bounding box center [362, 72] width 82 height 24
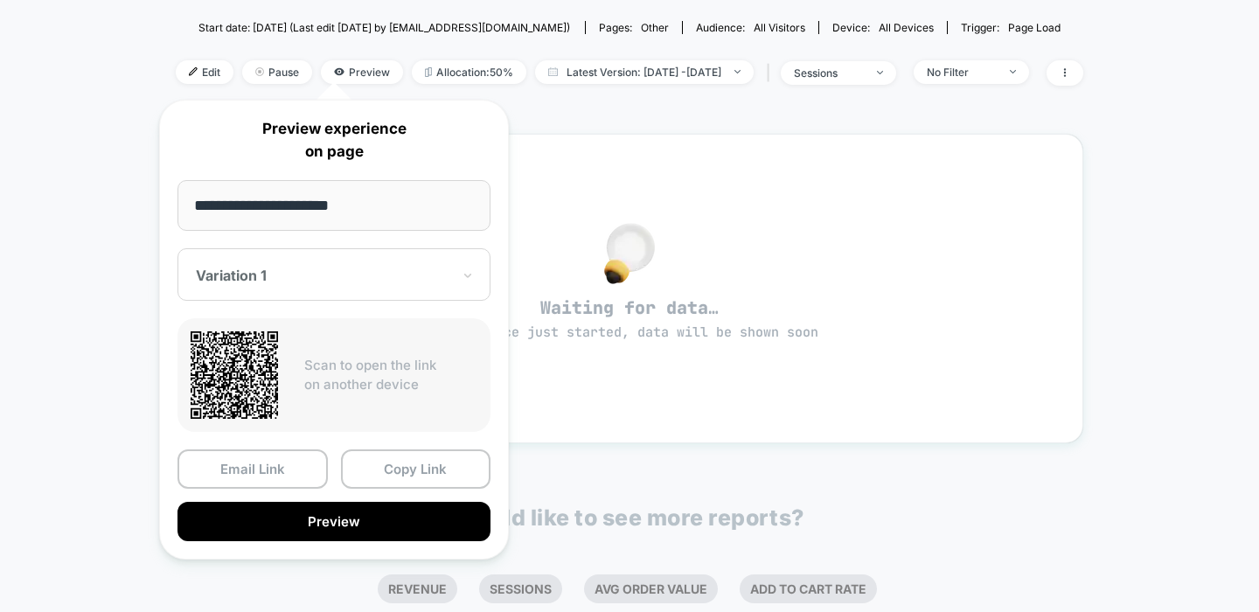
click at [310, 276] on div at bounding box center [323, 275] width 255 height 17
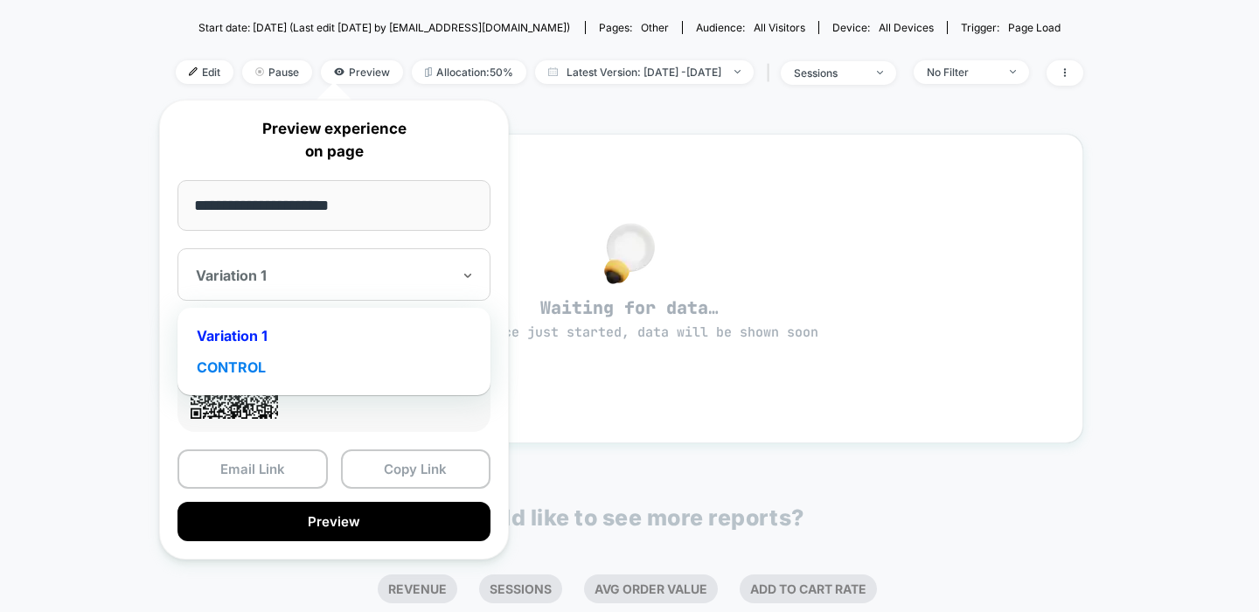
click at [282, 365] on div "CONTROL" at bounding box center [334, 367] width 296 height 31
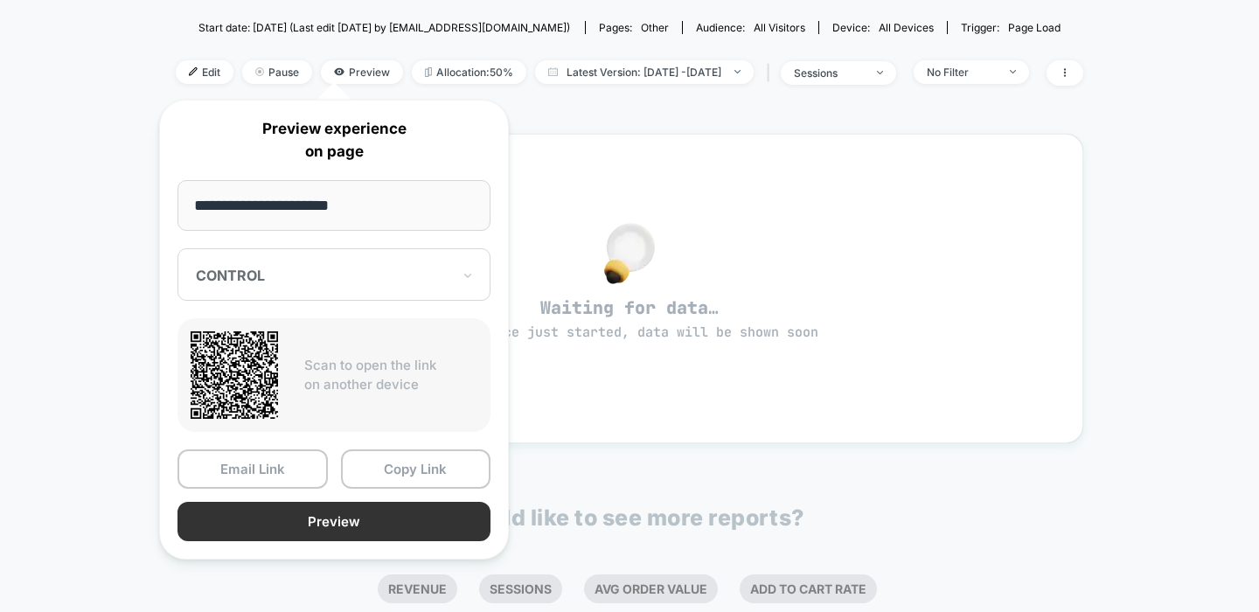
click at [315, 511] on button "Preview" at bounding box center [333, 521] width 313 height 39
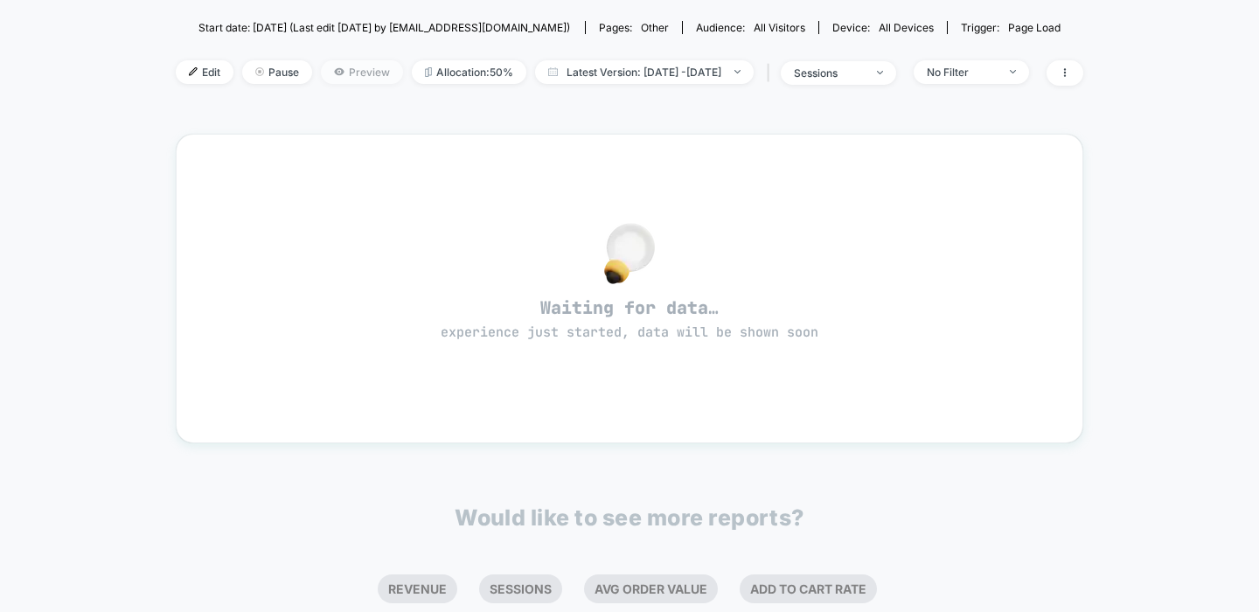
click at [348, 69] on span "Preview" at bounding box center [362, 72] width 82 height 24
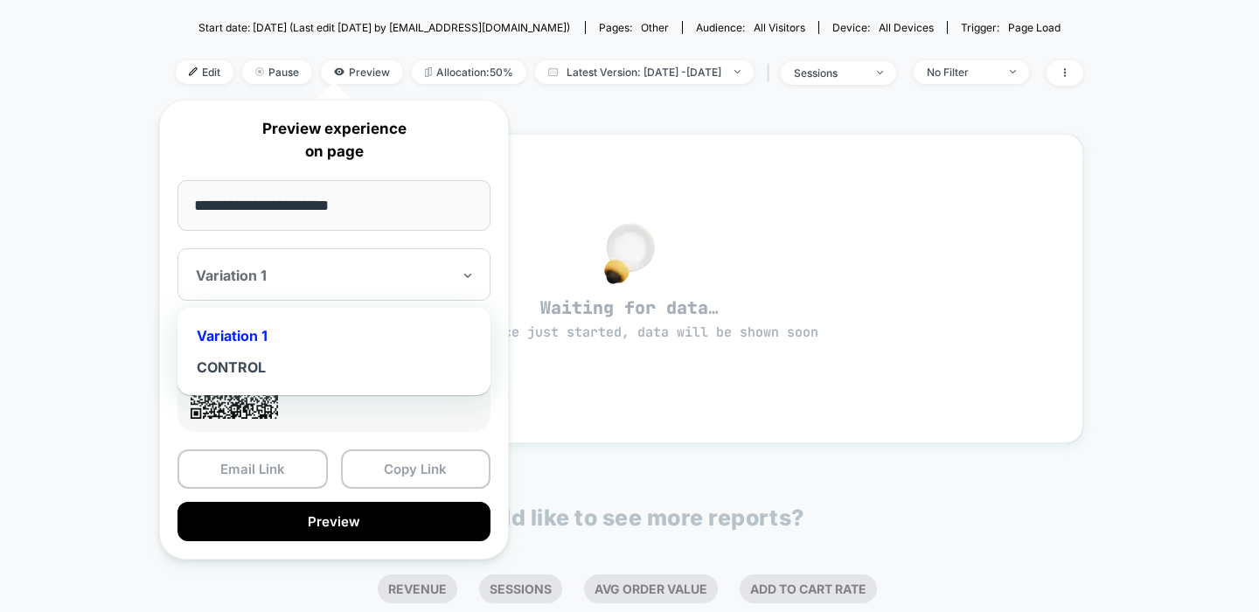
click at [334, 268] on div at bounding box center [323, 275] width 255 height 17
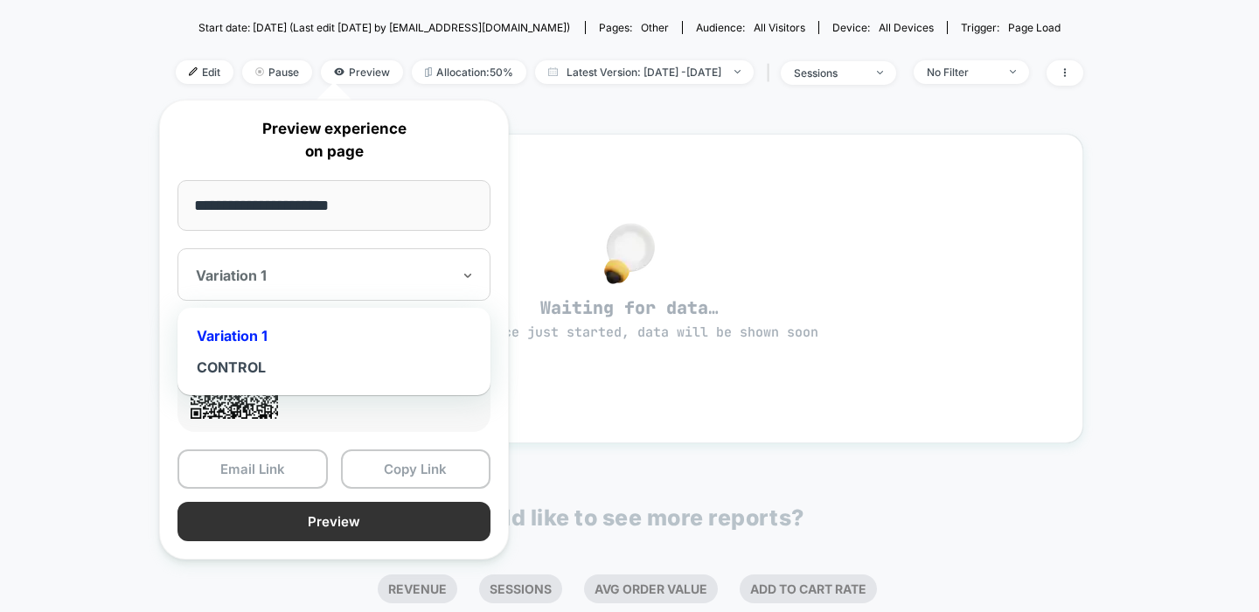
click at [324, 518] on button "Preview" at bounding box center [333, 521] width 313 height 39
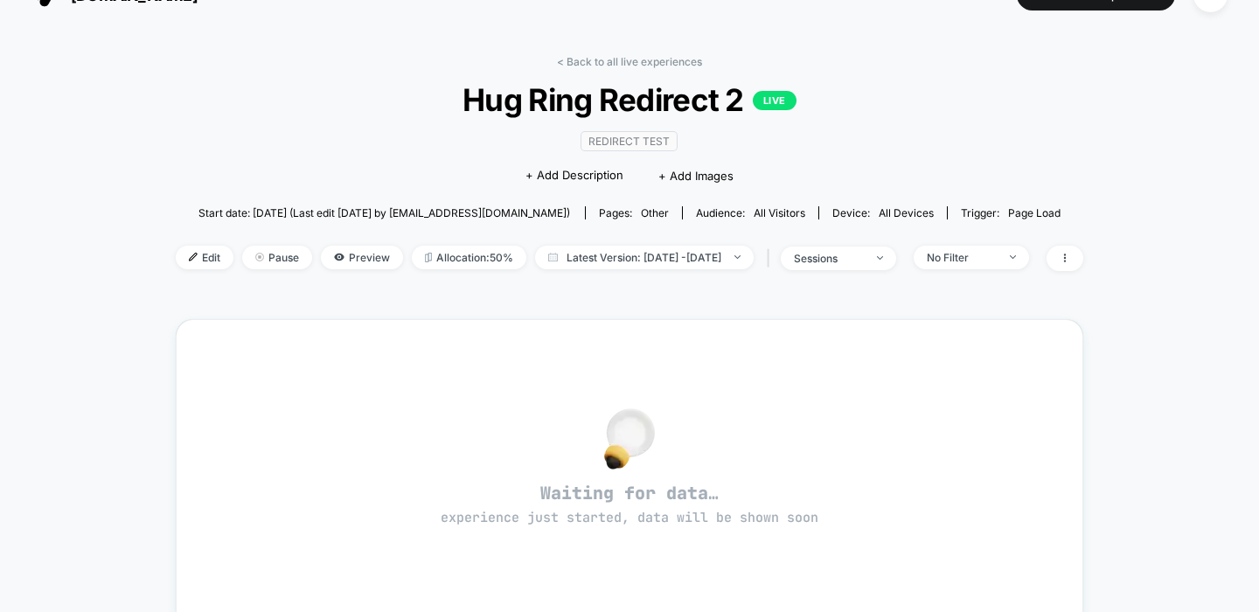
scroll to position [0, 0]
